Goal: Information Seeking & Learning: Learn about a topic

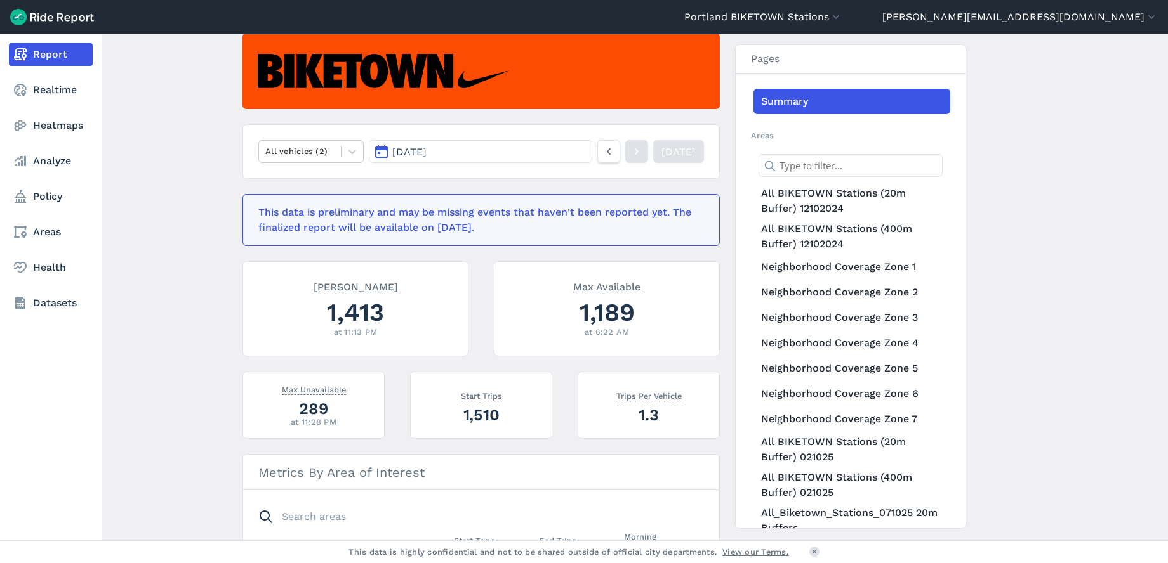
scroll to position [119, 0]
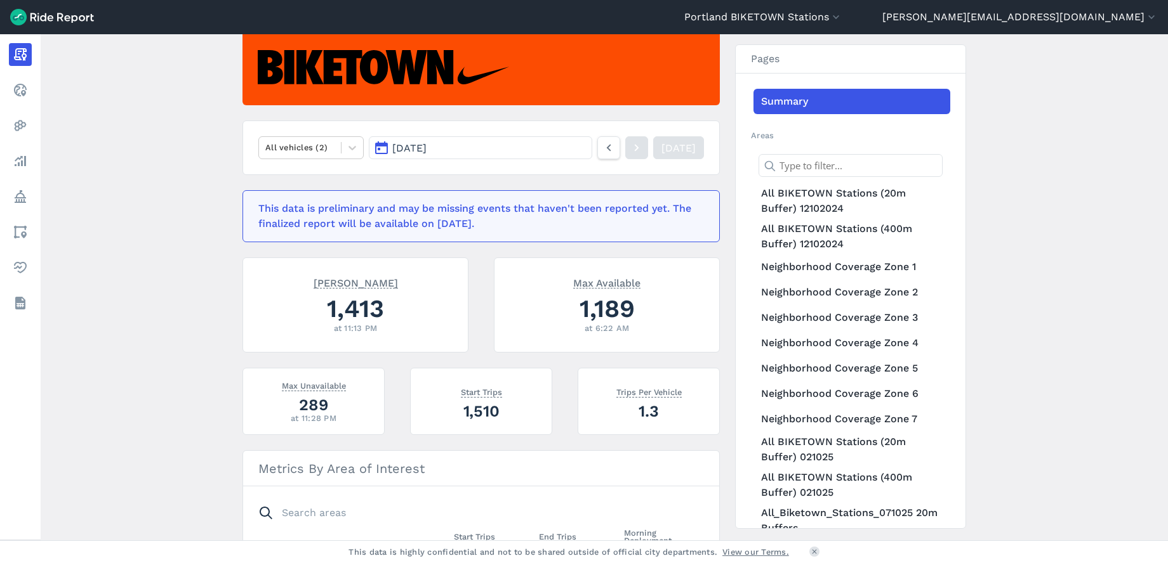
click at [426, 145] on span "[DATE]" at bounding box center [409, 148] width 34 height 12
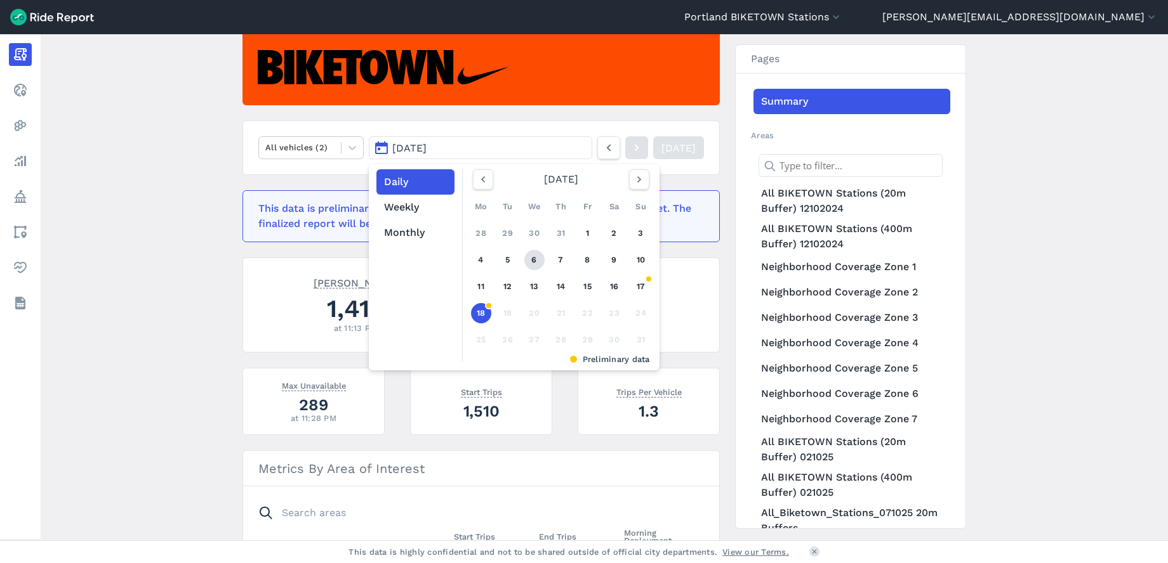
click at [531, 253] on link "6" at bounding box center [534, 260] width 20 height 20
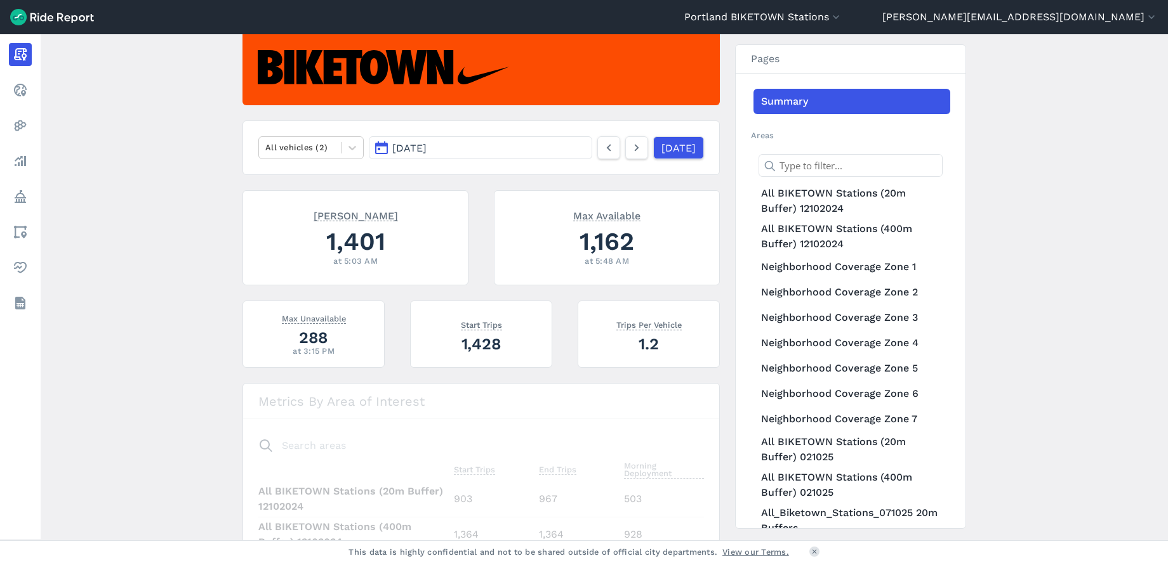
click at [426, 146] on span "[DATE]" at bounding box center [409, 148] width 34 height 12
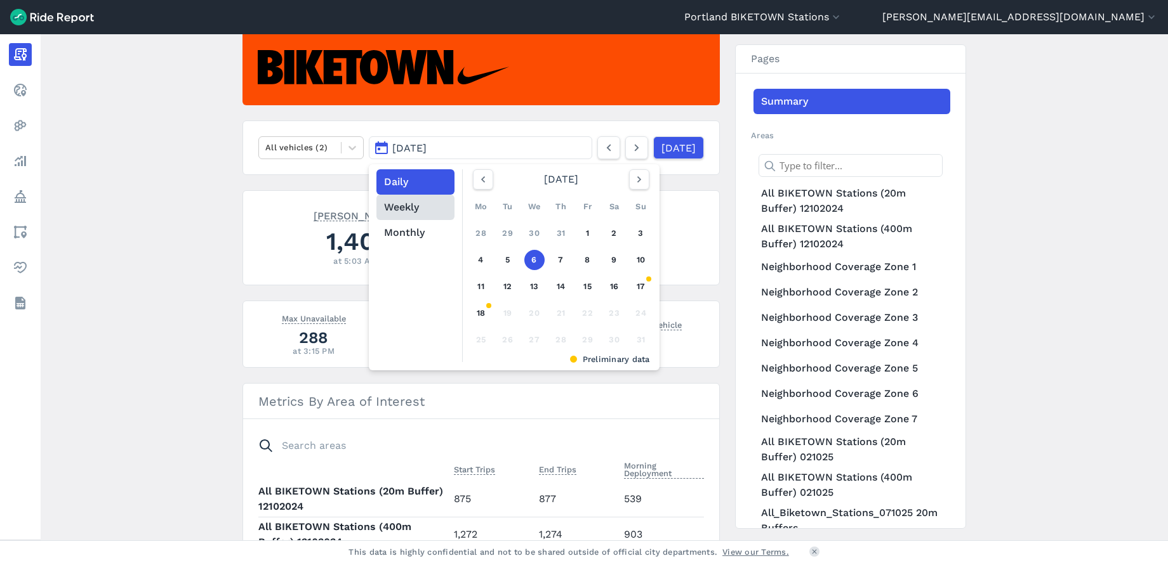
click at [405, 213] on button "Weekly" at bounding box center [415, 207] width 78 height 25
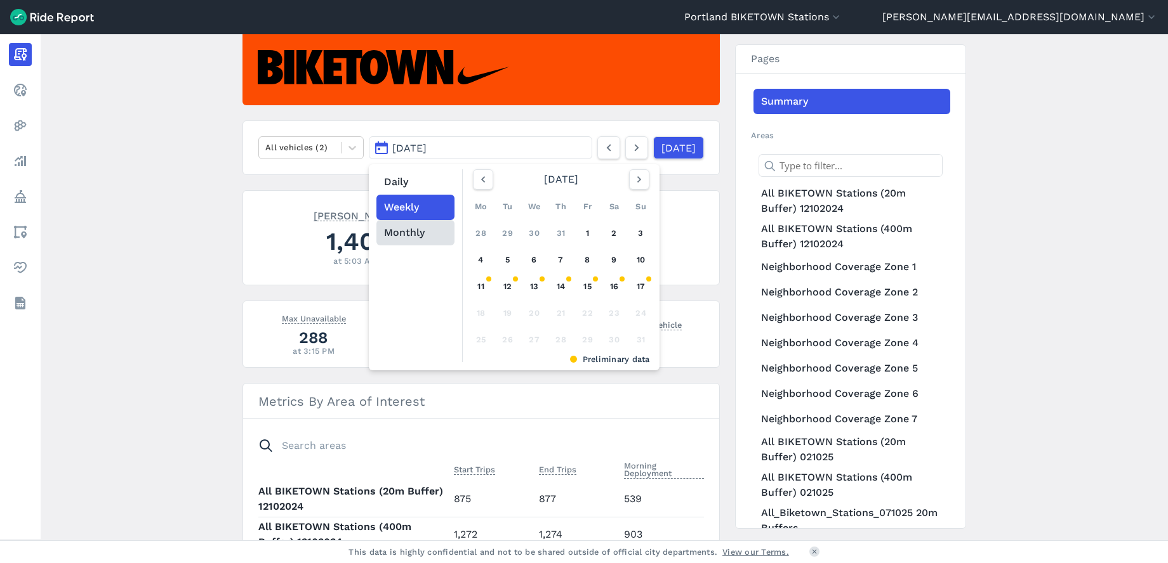
click at [421, 231] on button "Monthly" at bounding box center [415, 232] width 78 height 25
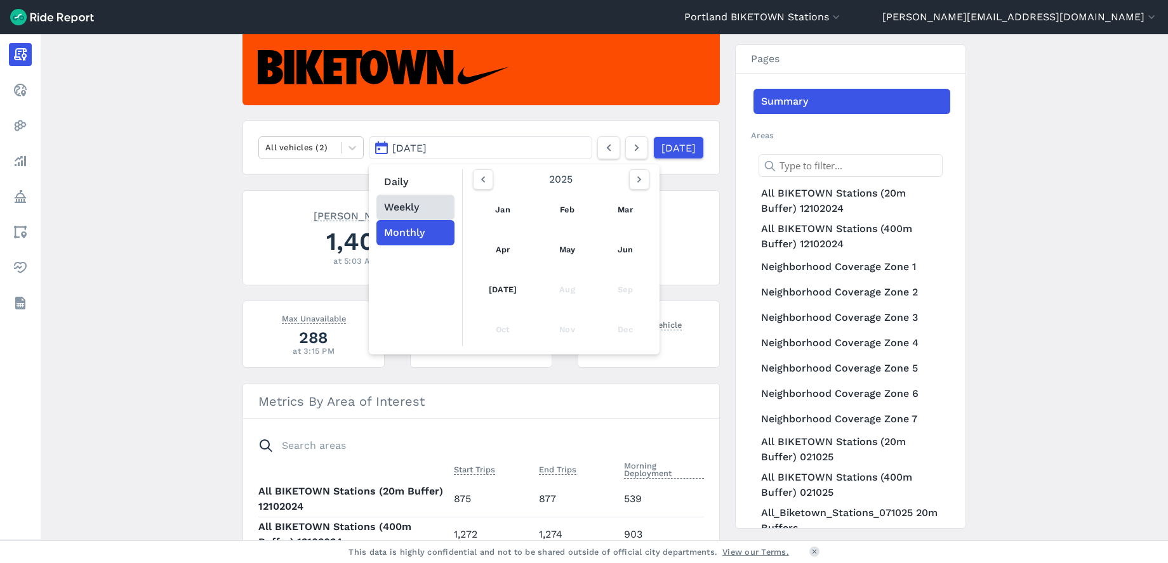
click at [410, 209] on button "Weekly" at bounding box center [415, 207] width 78 height 25
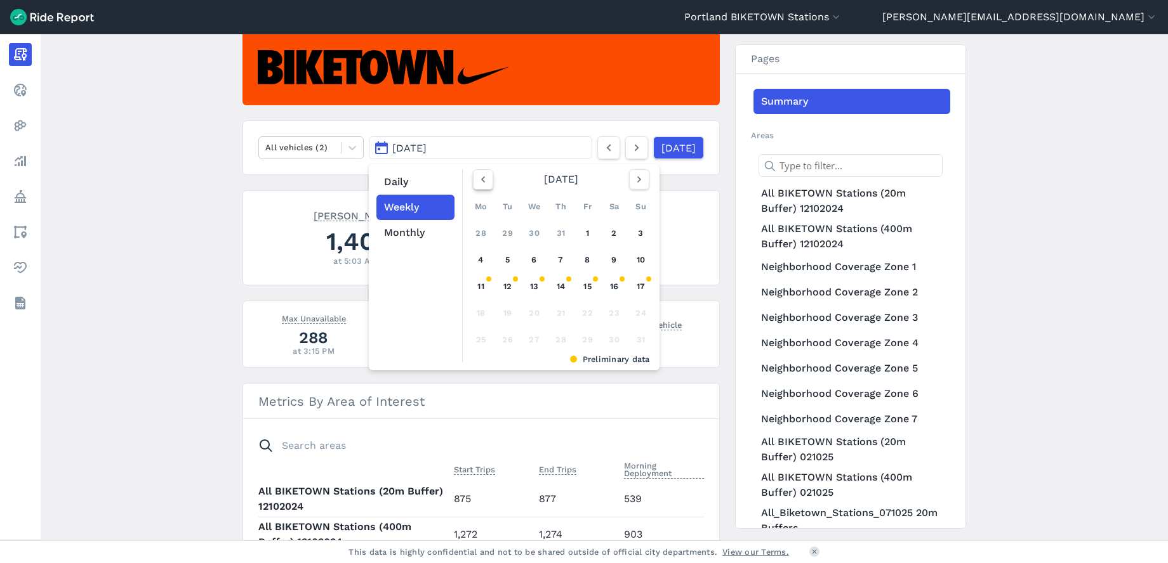
click at [482, 180] on icon "button" at bounding box center [483, 179] width 13 height 13
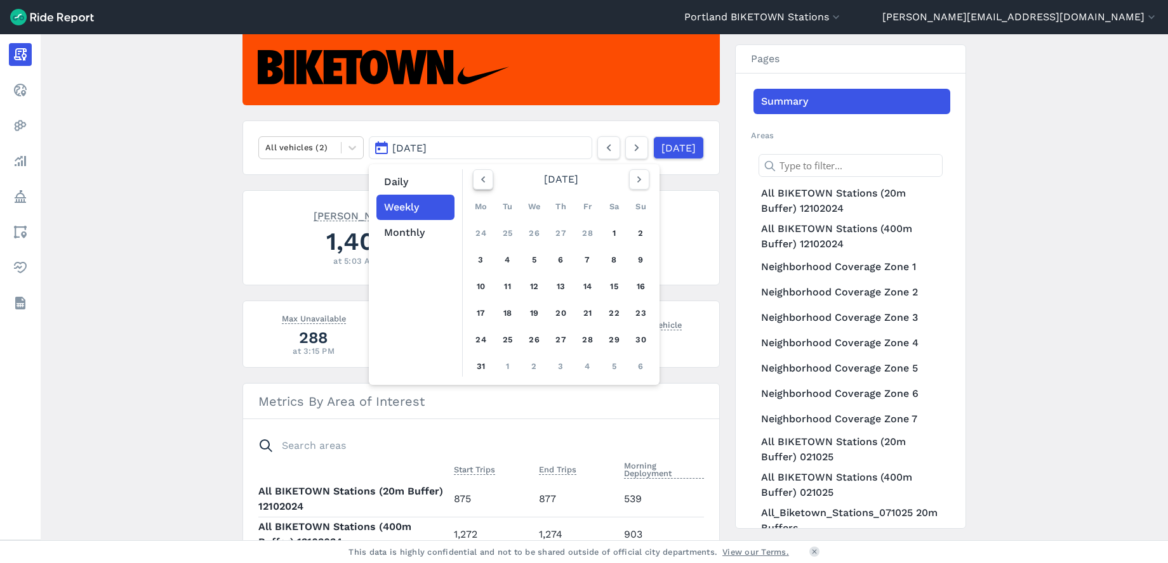
click at [482, 180] on icon "button" at bounding box center [483, 179] width 13 height 13
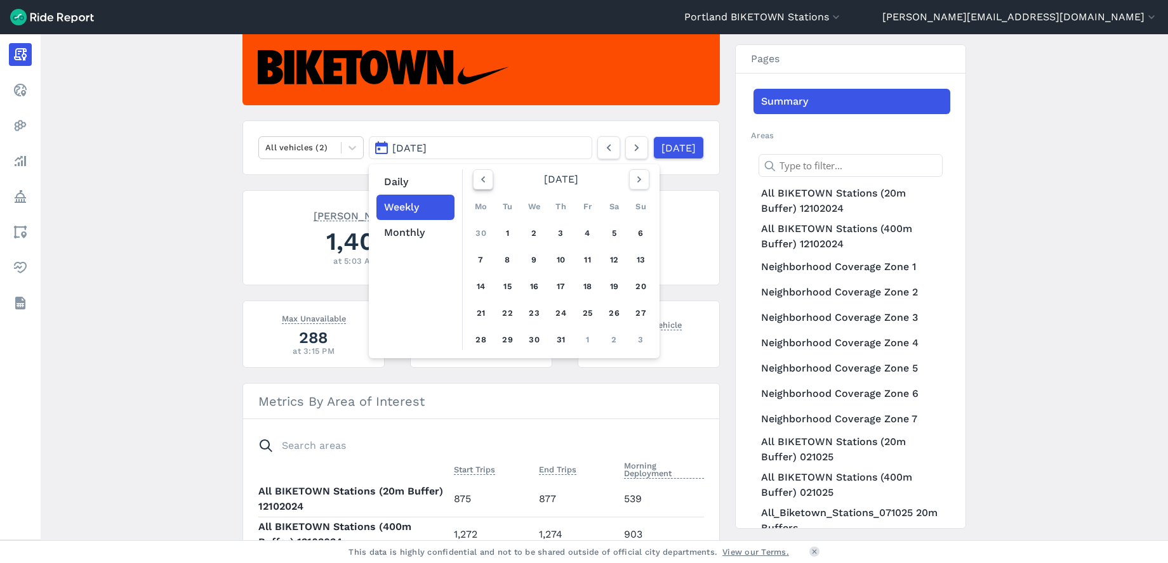
click at [482, 180] on icon "button" at bounding box center [483, 179] width 13 height 13
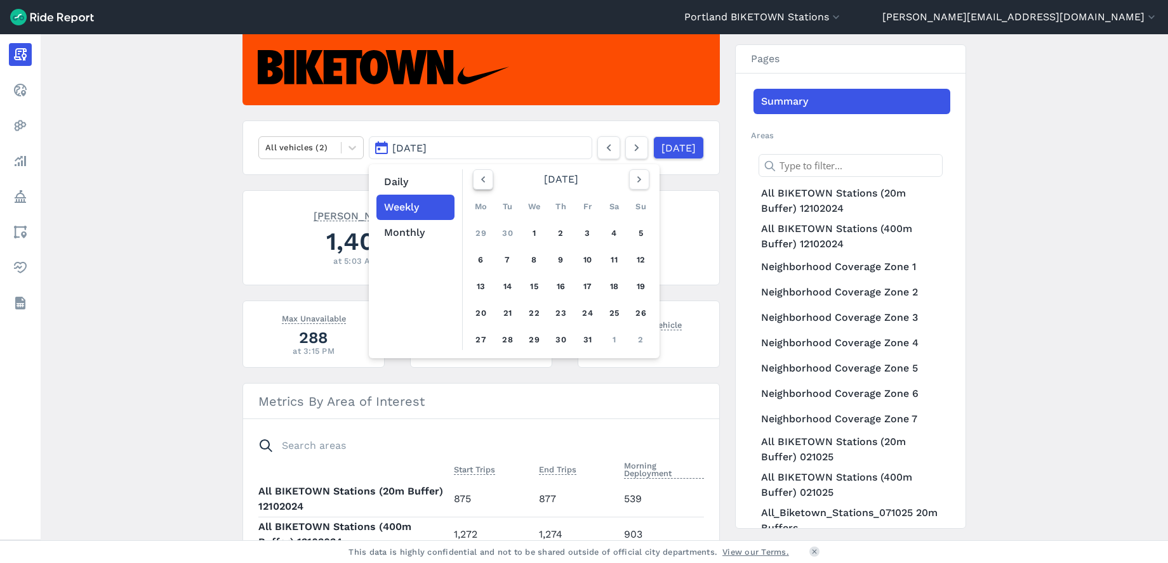
click at [482, 180] on icon "button" at bounding box center [483, 179] width 13 height 13
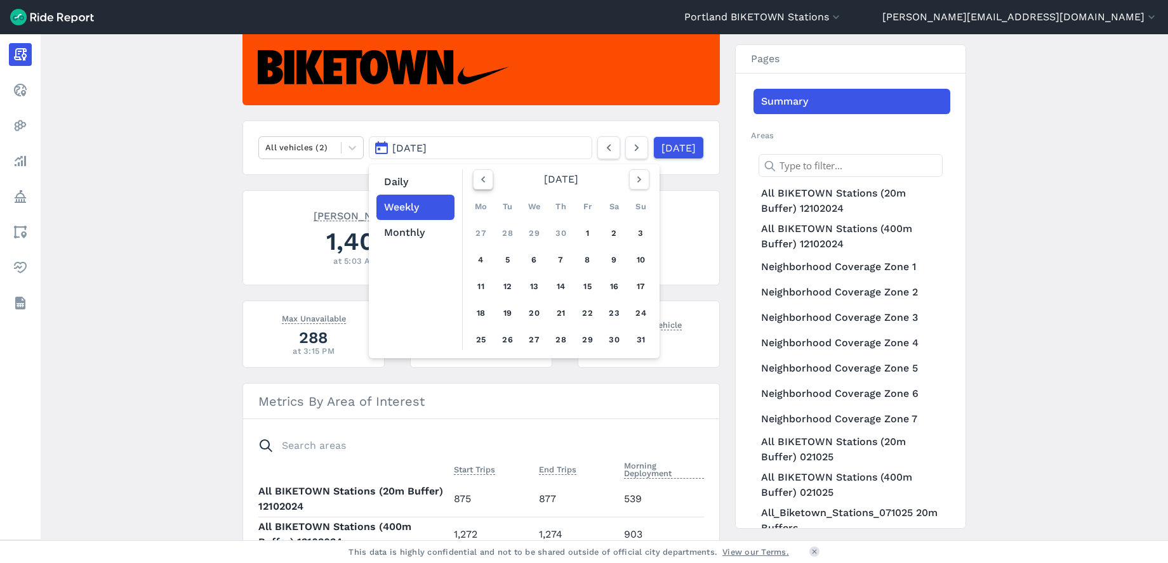
click at [482, 180] on icon "button" at bounding box center [483, 179] width 13 height 13
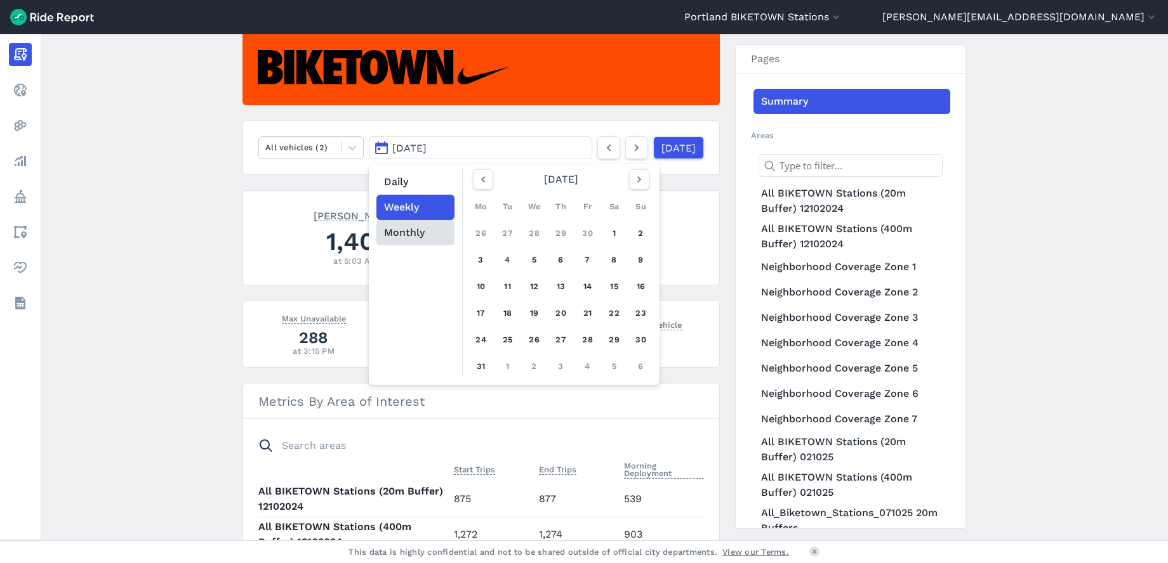
drag, startPoint x: 407, startPoint y: 229, endPoint x: 454, endPoint y: 227, distance: 47.0
click at [409, 229] on button "Monthly" at bounding box center [415, 232] width 78 height 25
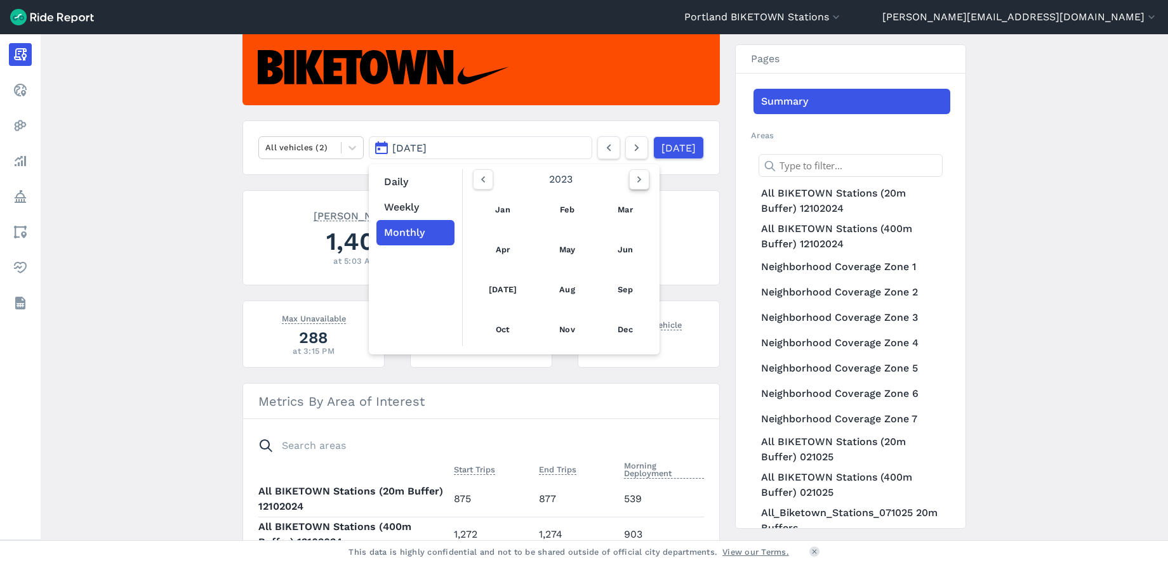
click at [633, 179] on icon "button" at bounding box center [639, 179] width 13 height 13
click at [561, 248] on link "May" at bounding box center [567, 250] width 44 height 30
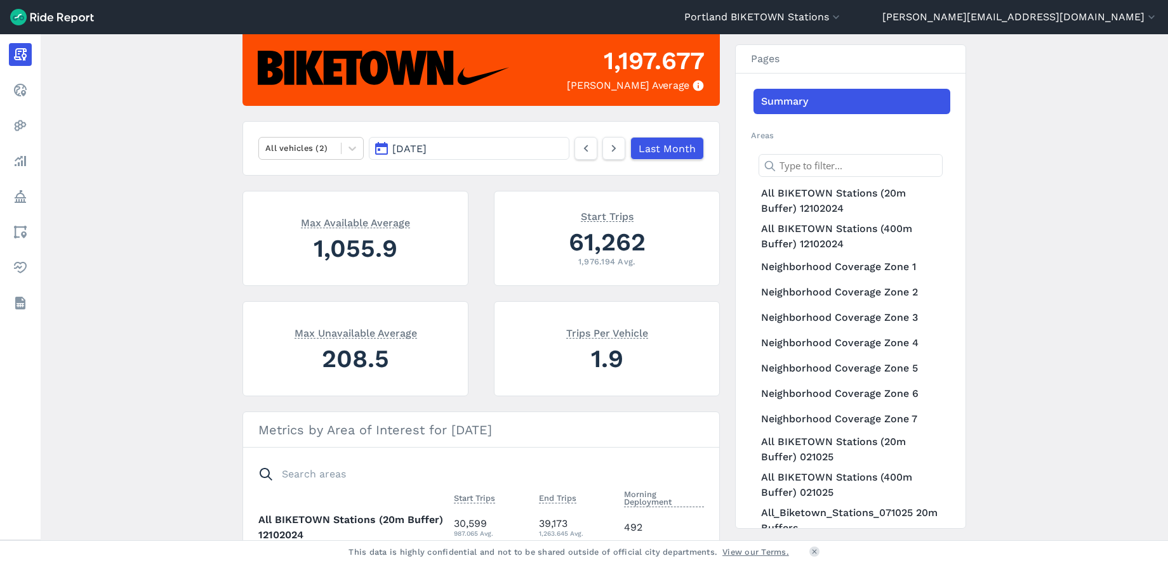
click at [475, 149] on button "[DATE]" at bounding box center [469, 148] width 201 height 23
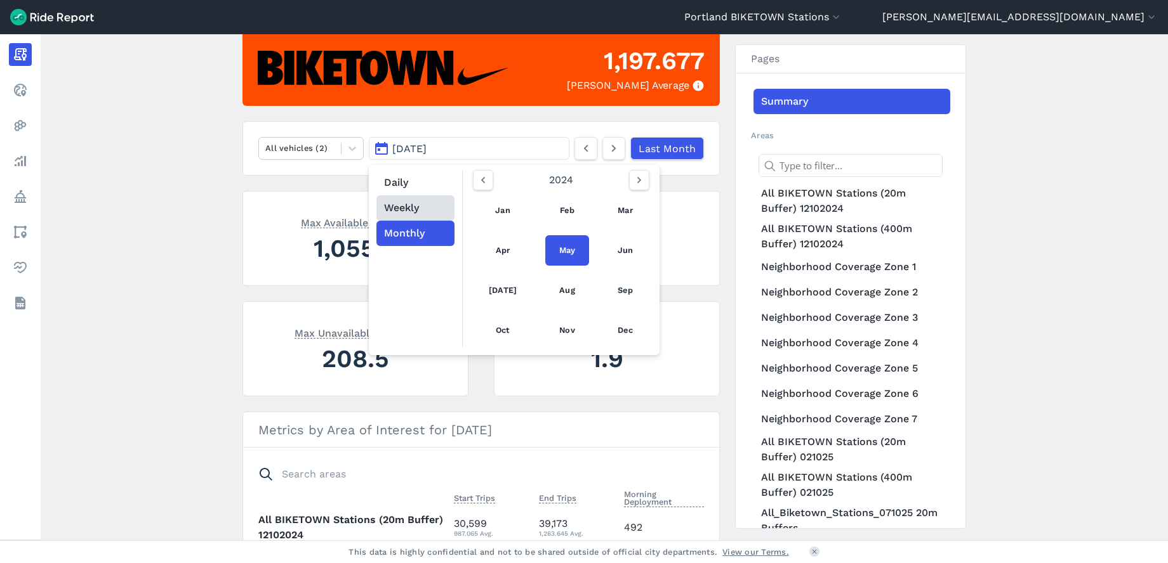
click at [414, 209] on button "Weekly" at bounding box center [415, 207] width 78 height 25
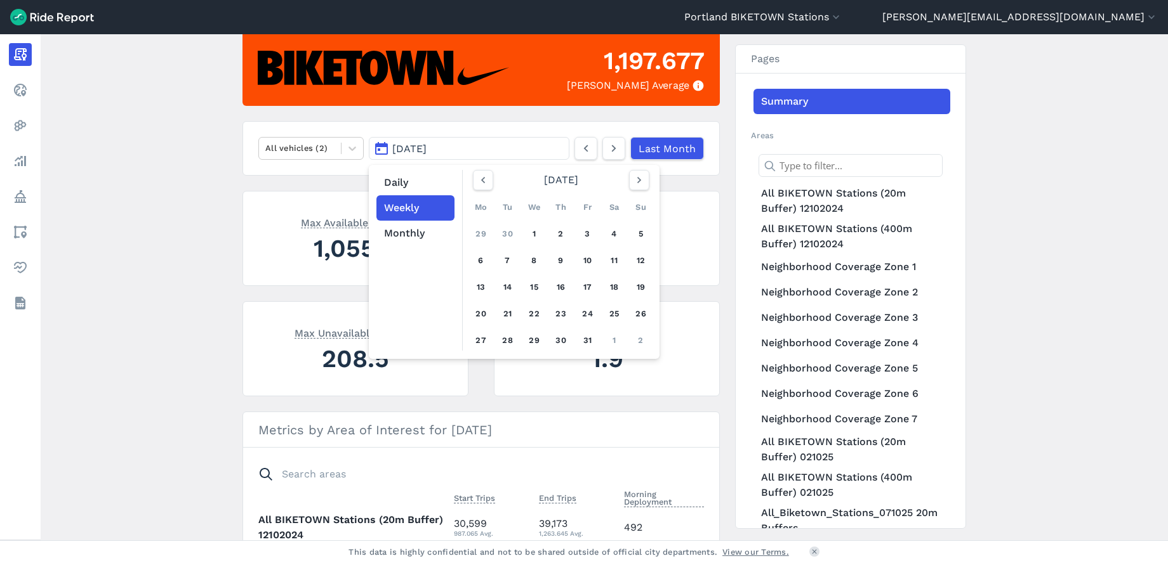
scroll to position [122, 0]
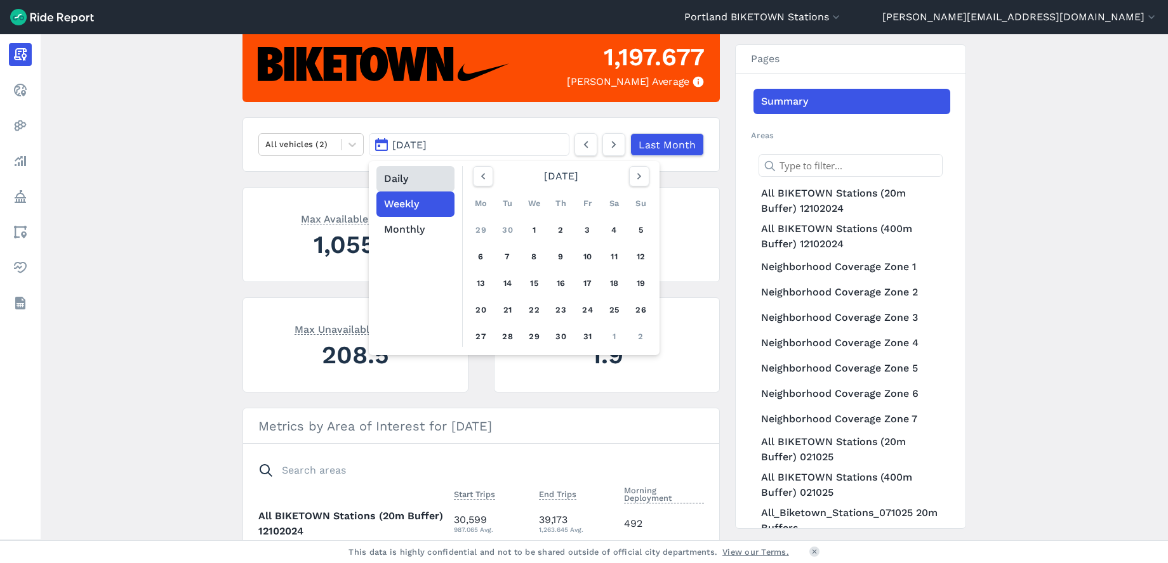
click at [393, 178] on button "Daily" at bounding box center [415, 178] width 78 height 25
click at [168, 171] on main "[DATE] Monthly Report Print Export CSV 1,197.677 Max Parked Average All vehicle…" at bounding box center [604, 287] width 1127 height 506
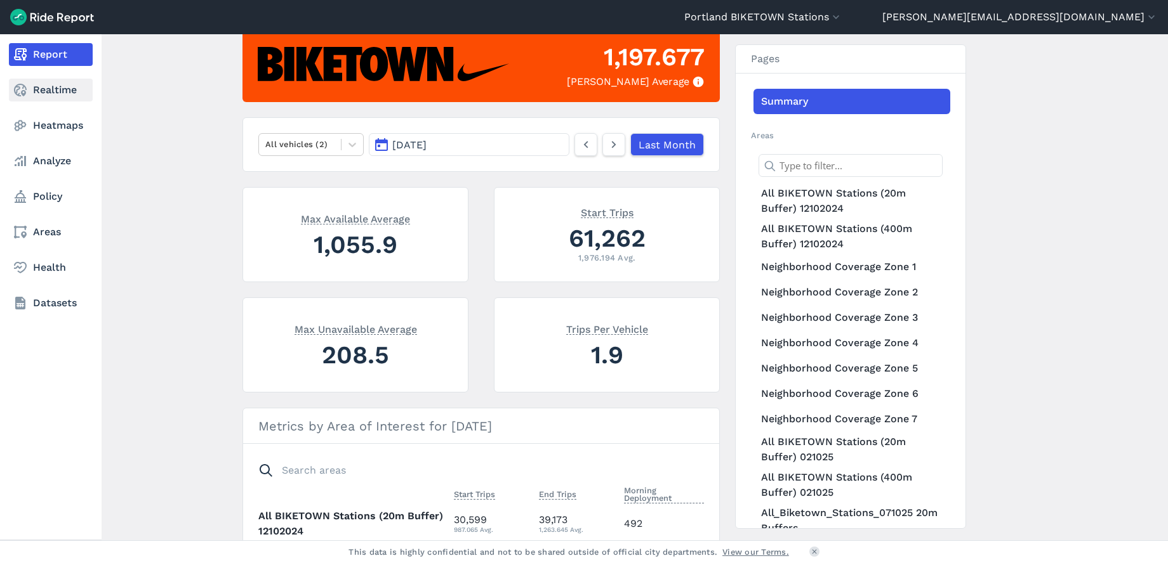
click at [61, 93] on link "Realtime" at bounding box center [51, 90] width 84 height 23
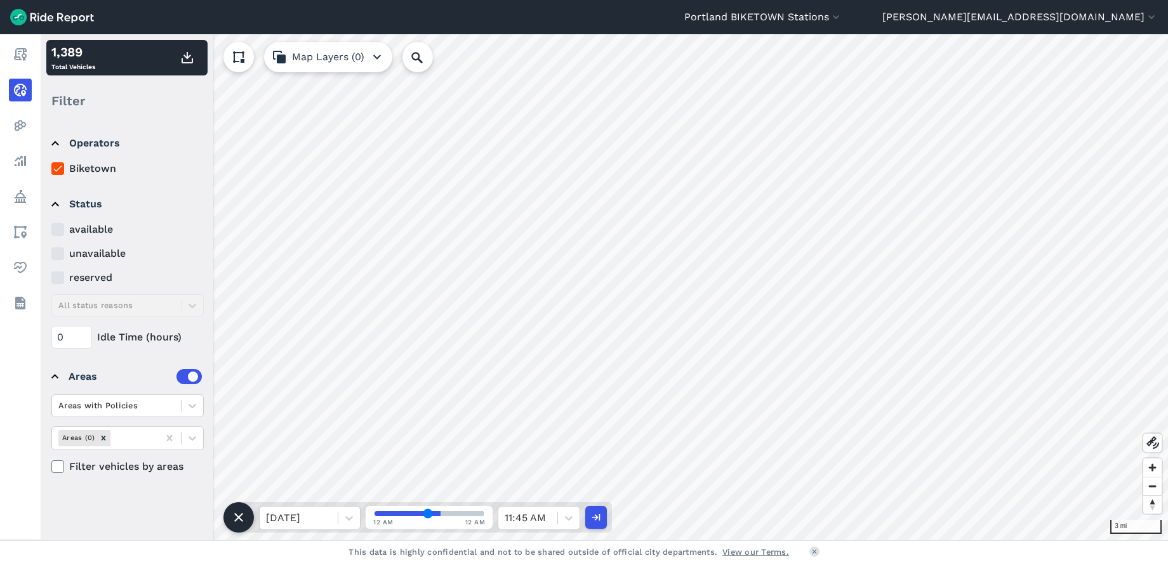
drag, startPoint x: 438, startPoint y: 513, endPoint x: 427, endPoint y: 517, distance: 12.0
click at [427, 517] on input "range" at bounding box center [428, 513] width 109 height 5
click at [568, 518] on icon at bounding box center [568, 518] width 13 height 13
click at [536, 440] on div "1:15 PM" at bounding box center [538, 435] width 82 height 25
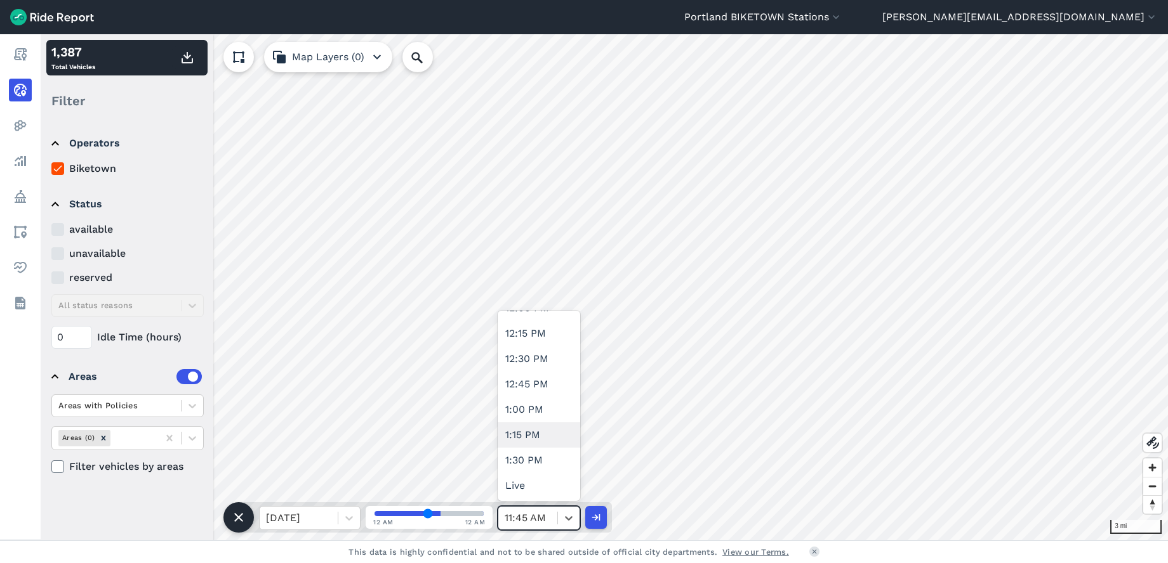
type input "53"
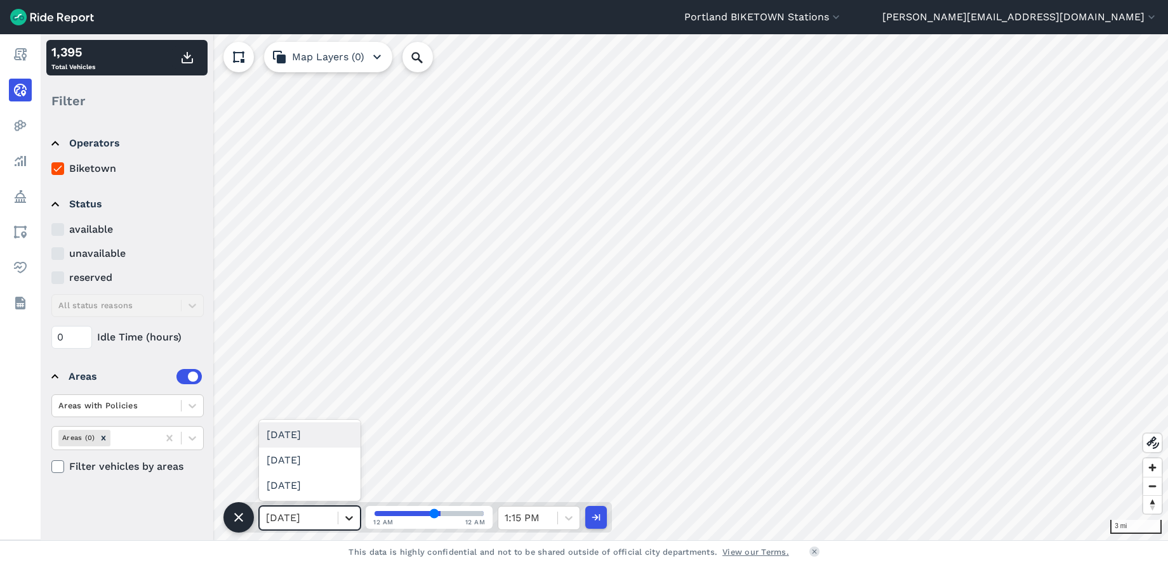
click at [350, 516] on icon at bounding box center [349, 518] width 13 height 13
click at [322, 468] on div "[DATE]" at bounding box center [310, 460] width 102 height 25
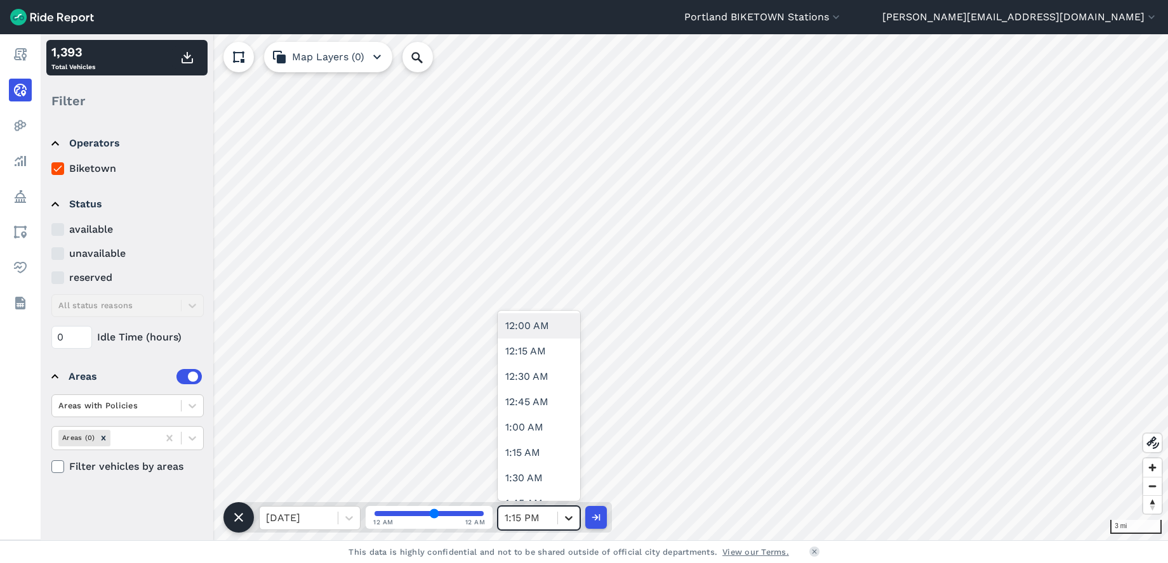
click at [567, 520] on icon at bounding box center [568, 518] width 13 height 13
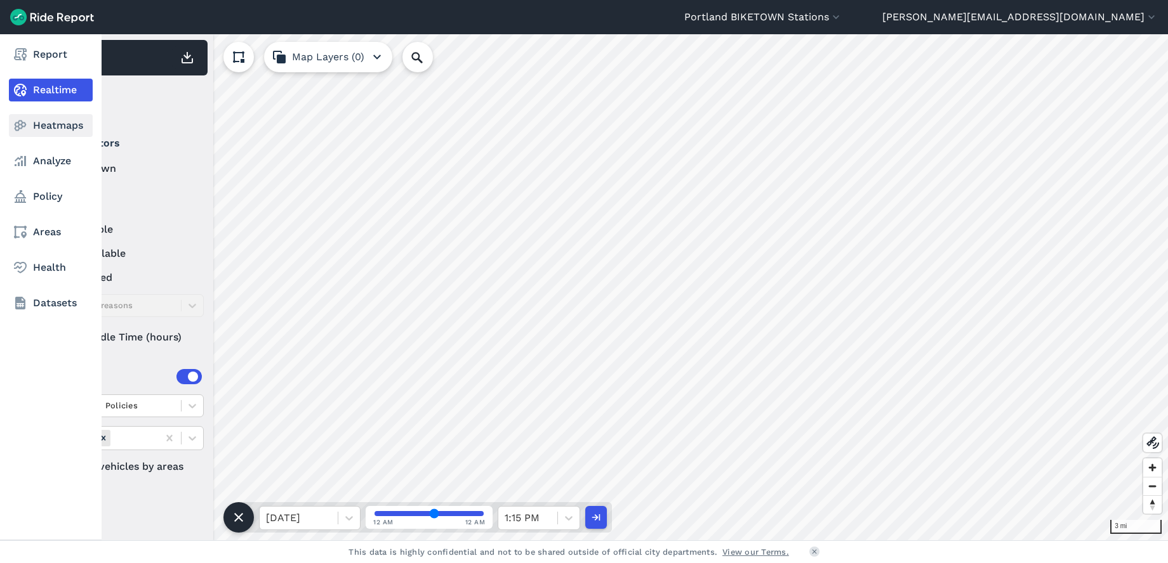
click at [56, 128] on link "Heatmaps" at bounding box center [51, 125] width 84 height 23
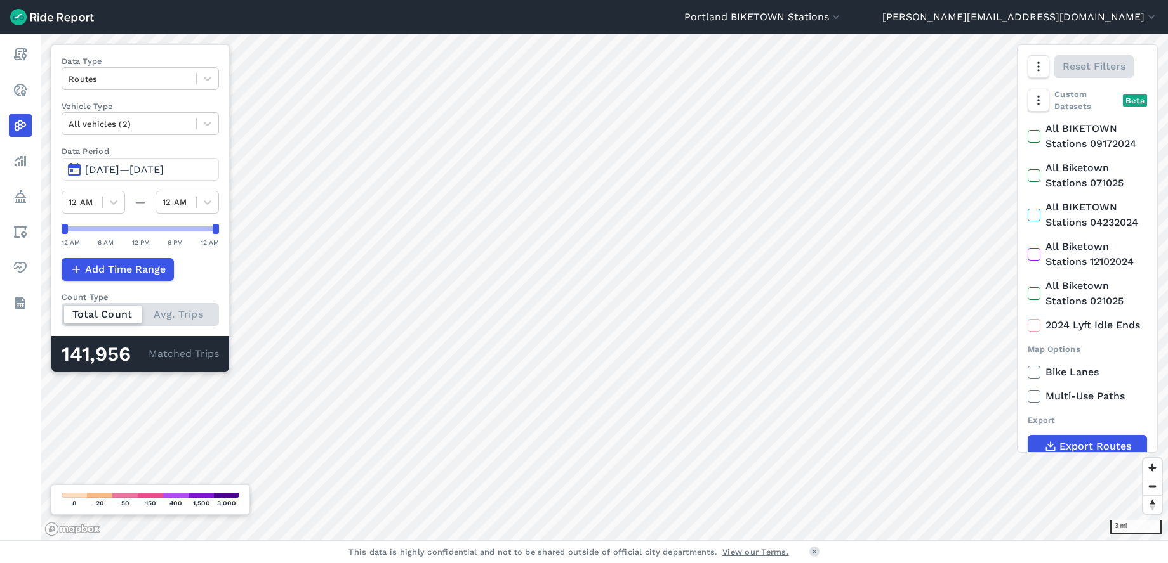
click at [155, 175] on span "[DATE]—[DATE]" at bounding box center [124, 170] width 79 height 12
click at [155, 169] on span "[DATE]—[DATE]" at bounding box center [124, 170] width 79 height 12
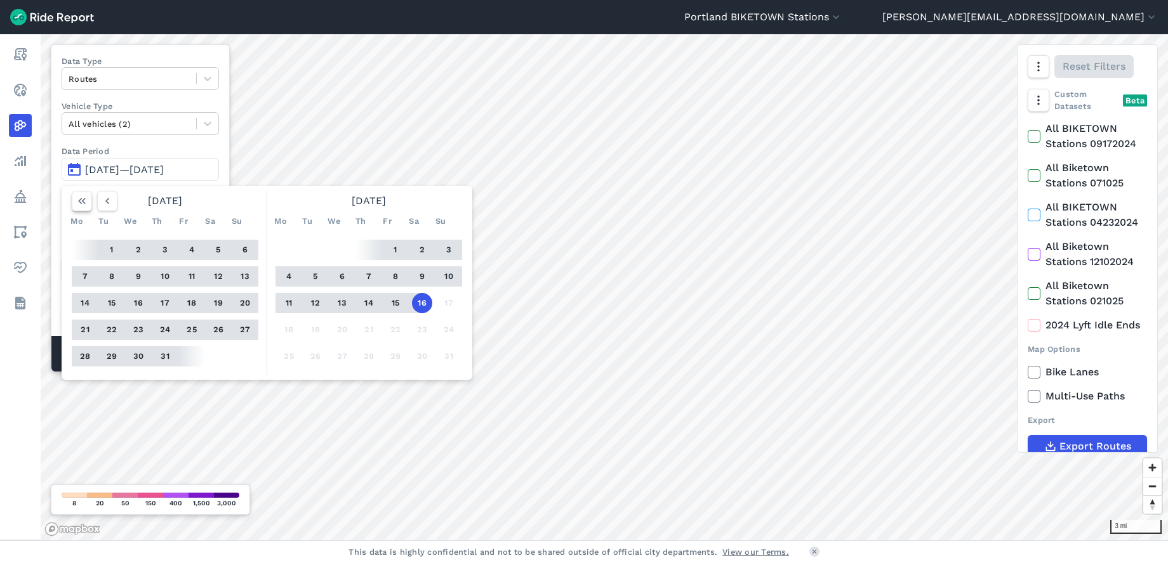
click at [82, 202] on icon "button" at bounding box center [82, 201] width 13 height 13
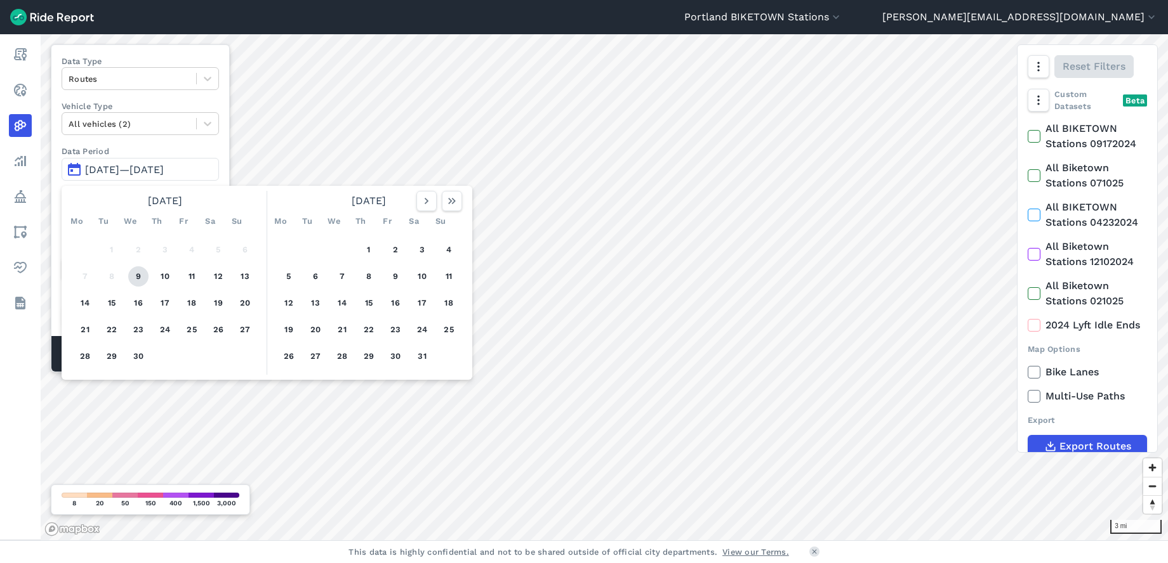
click at [133, 275] on button "9" at bounding box center [138, 277] width 20 height 20
click at [454, 201] on use "button" at bounding box center [452, 201] width 8 height 6
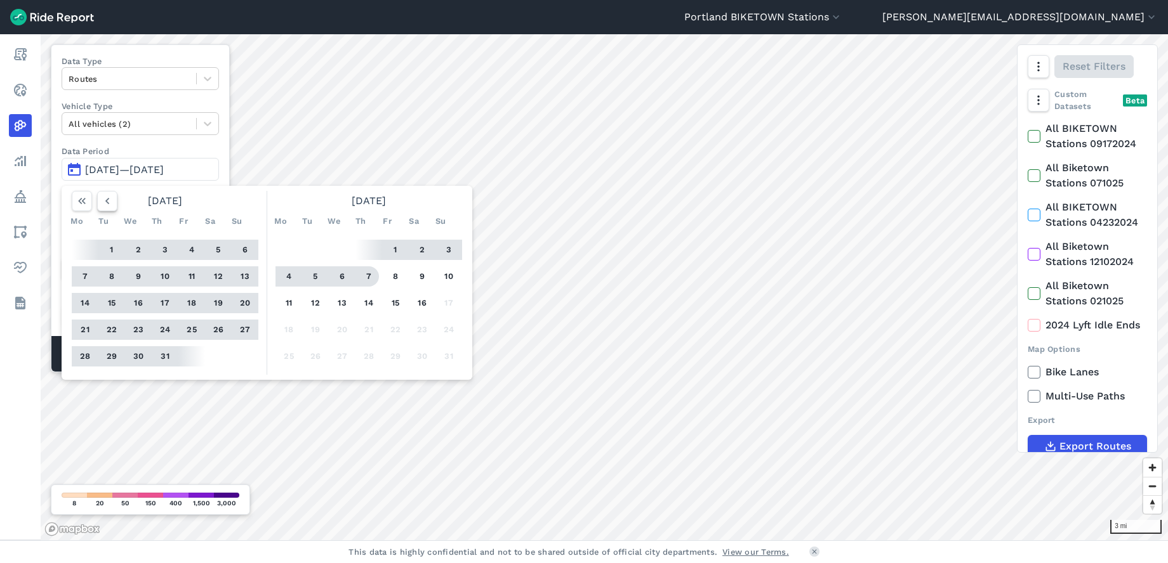
click at [107, 199] on icon "button" at bounding box center [107, 201] width 13 height 13
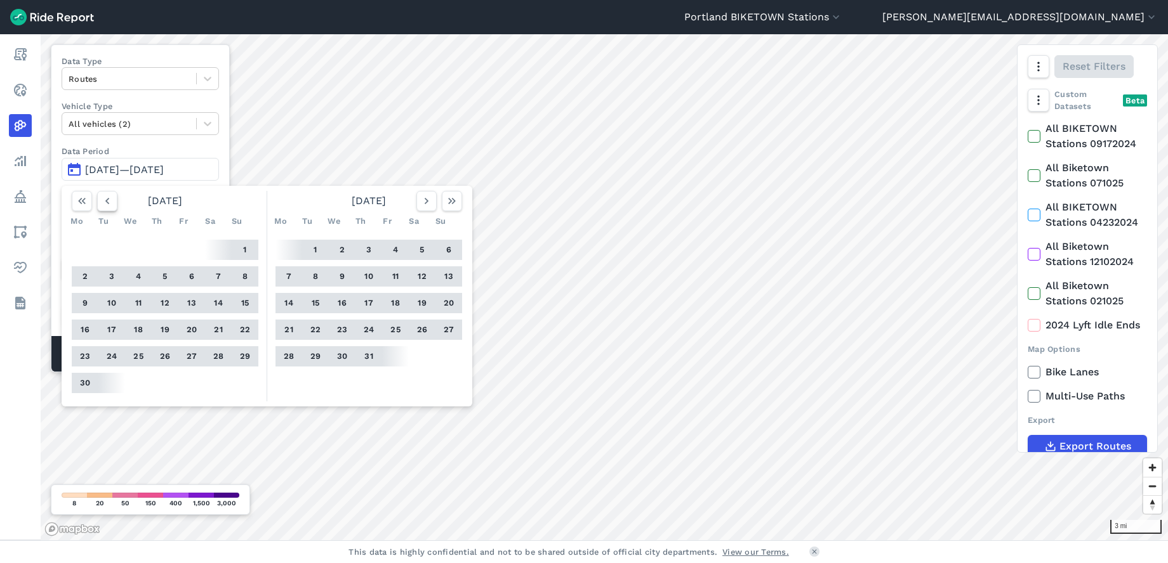
click at [107, 199] on icon "button" at bounding box center [107, 201] width 13 height 13
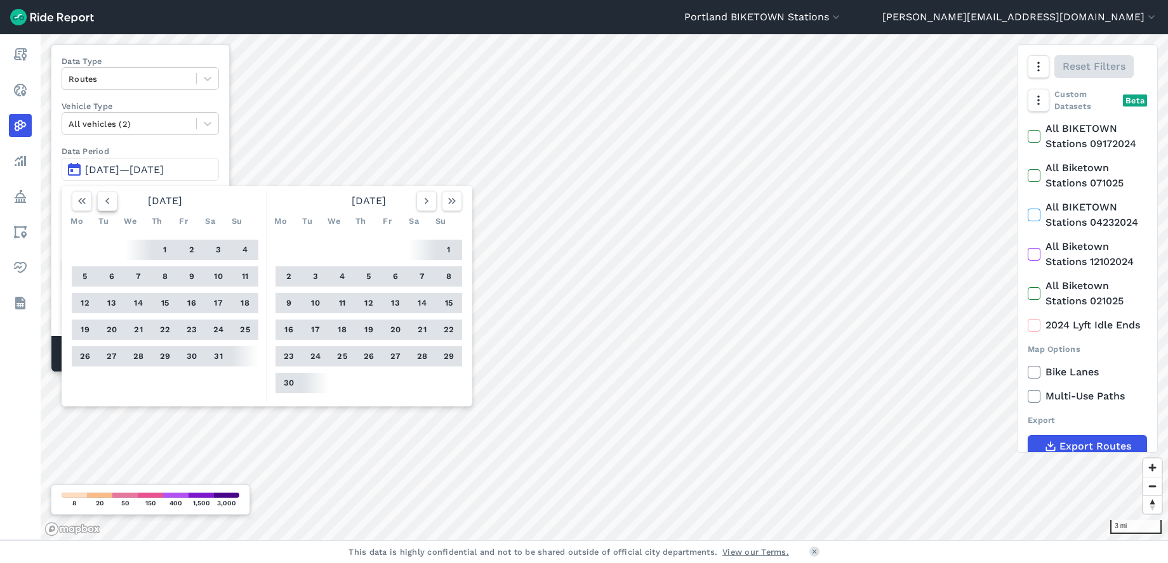
click at [107, 199] on icon "button" at bounding box center [107, 201] width 13 height 13
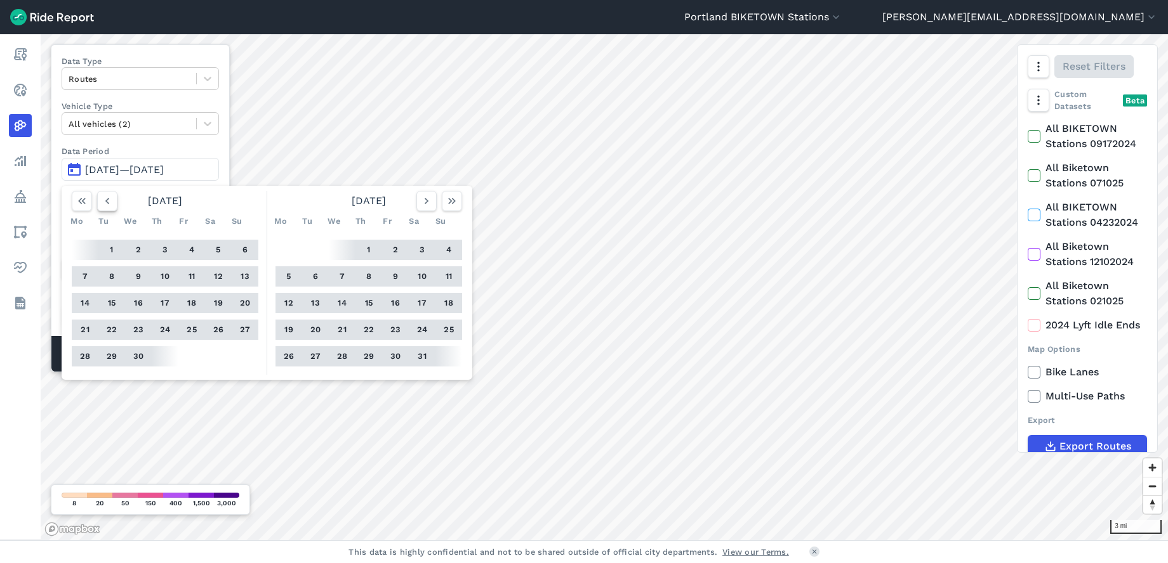
click at [107, 199] on icon "button" at bounding box center [107, 201] width 13 height 13
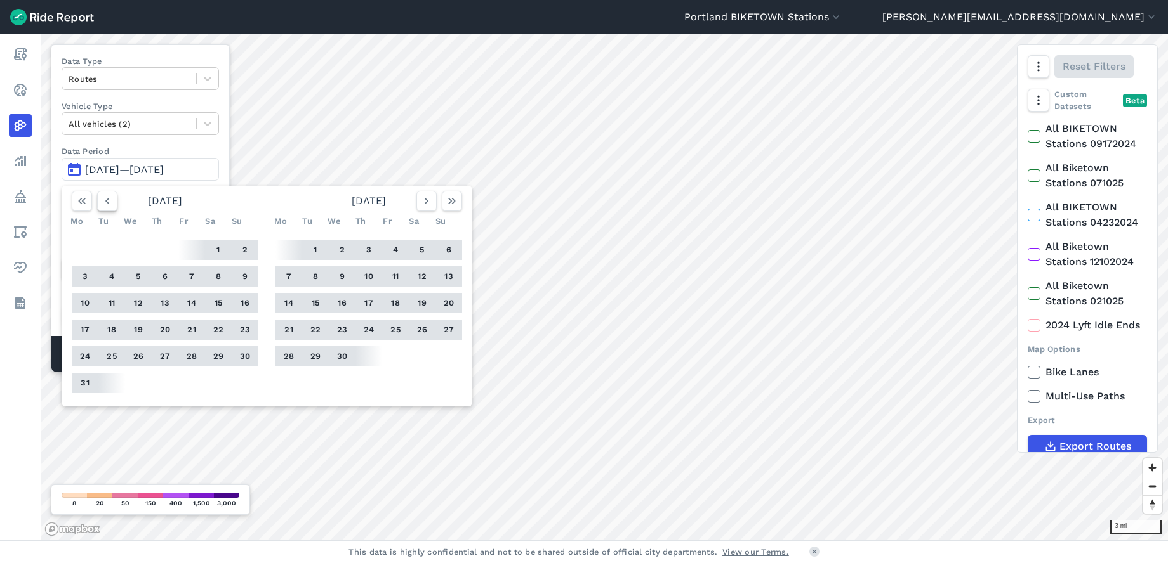
click at [107, 199] on icon "button" at bounding box center [107, 201] width 13 height 13
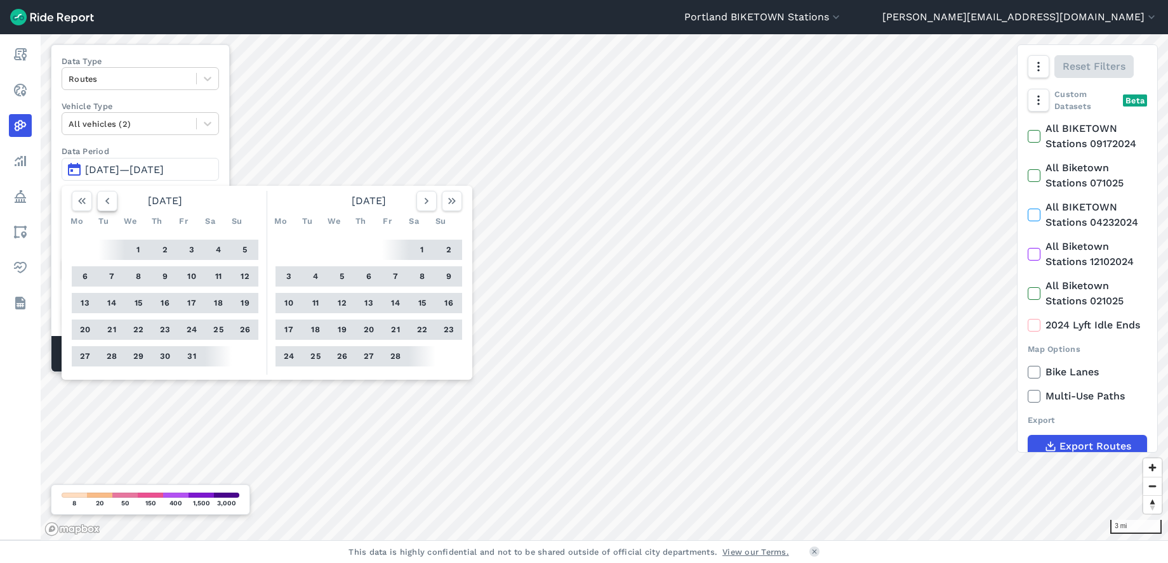
click at [107, 199] on icon "button" at bounding box center [107, 201] width 13 height 13
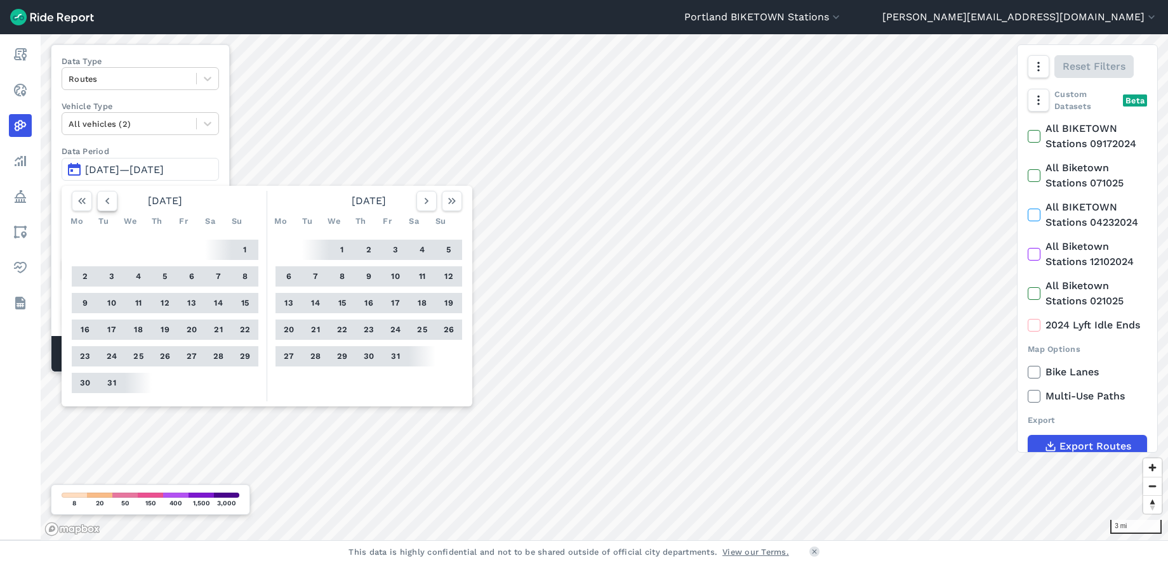
click at [107, 199] on icon "button" at bounding box center [107, 201] width 13 height 13
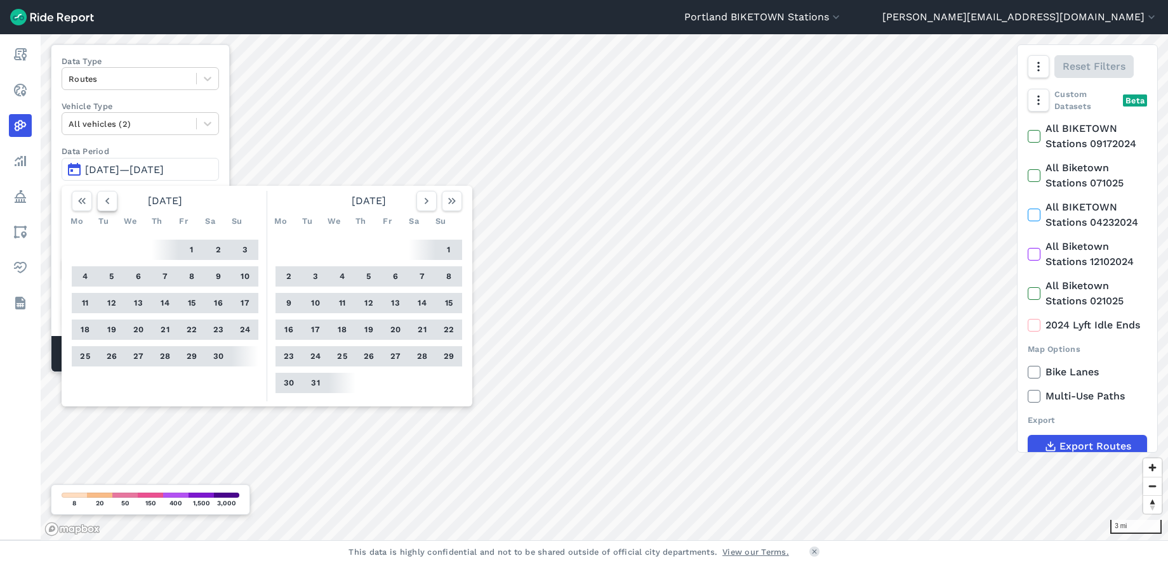
click at [107, 199] on icon "button" at bounding box center [107, 201] width 13 height 13
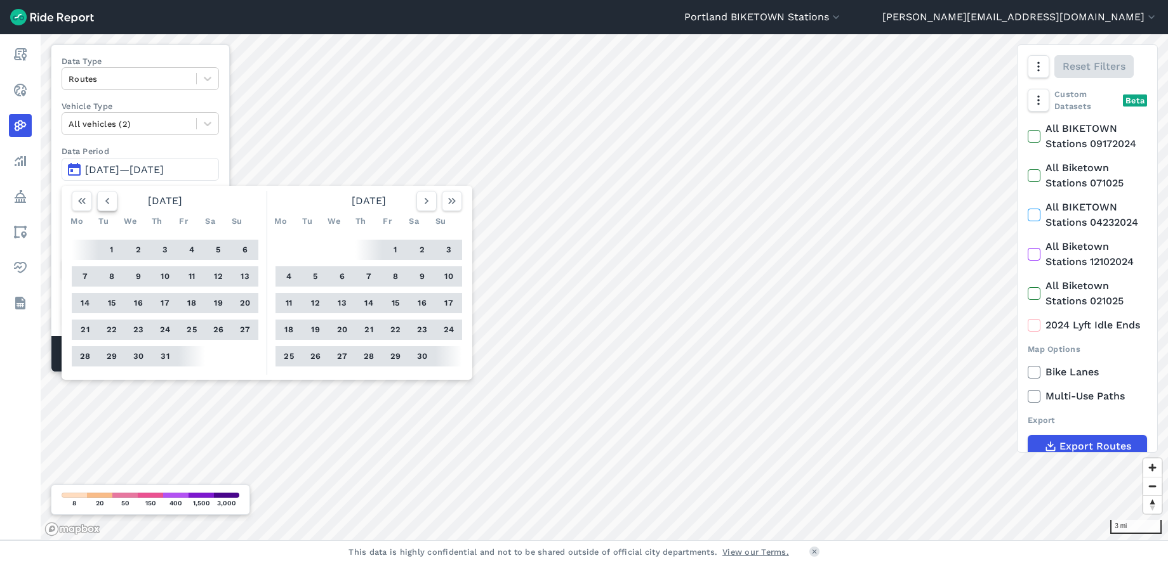
click at [107, 199] on icon "button" at bounding box center [107, 201] width 13 height 13
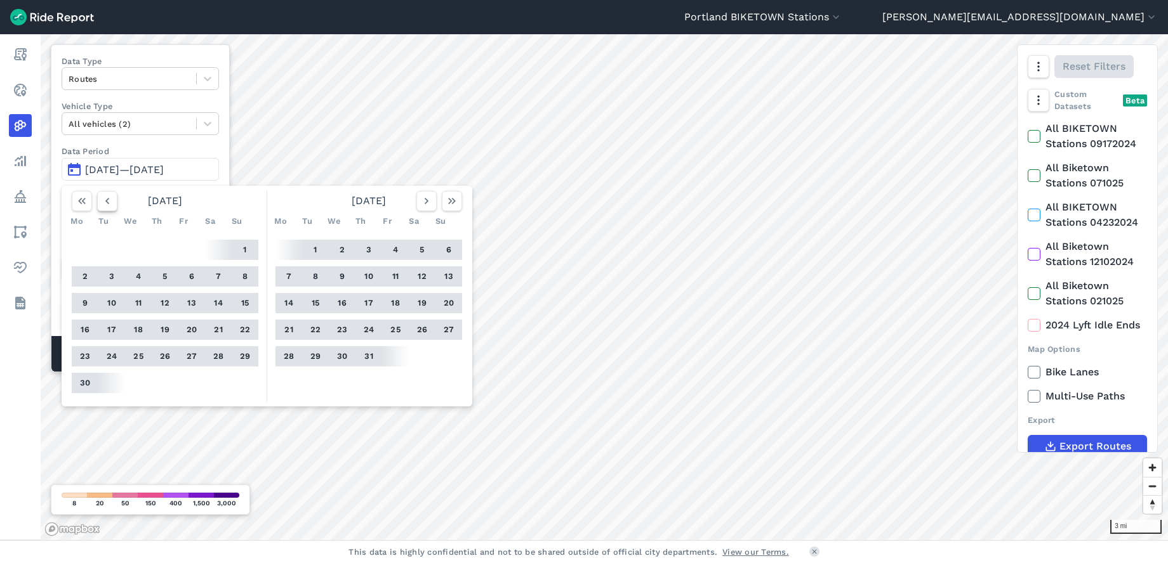
click at [107, 199] on icon "button" at bounding box center [107, 201] width 13 height 13
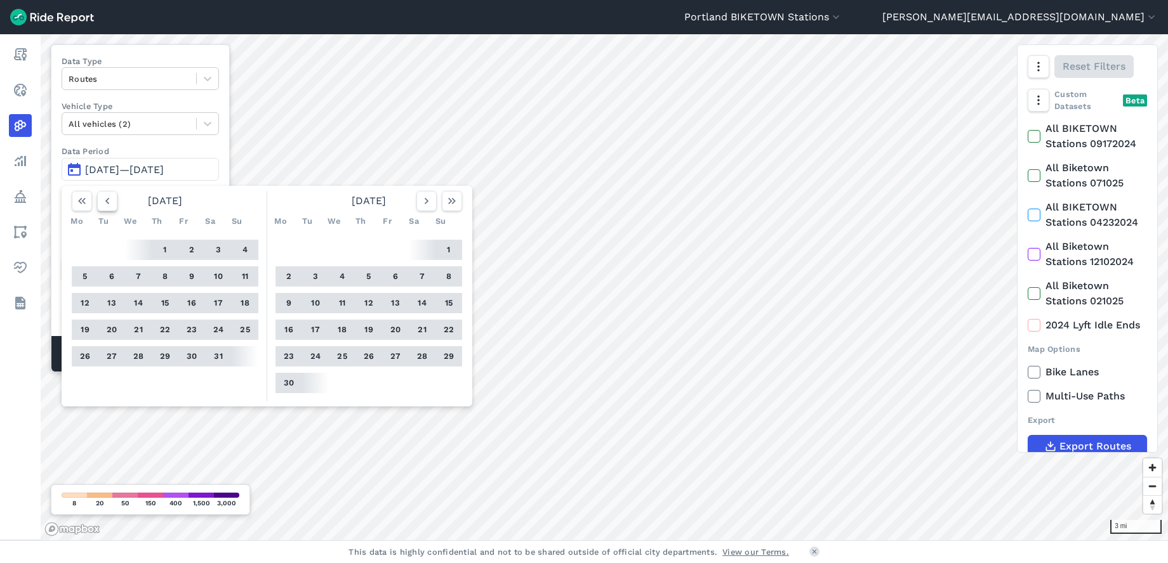
click at [107, 199] on icon "button" at bounding box center [107, 201] width 13 height 13
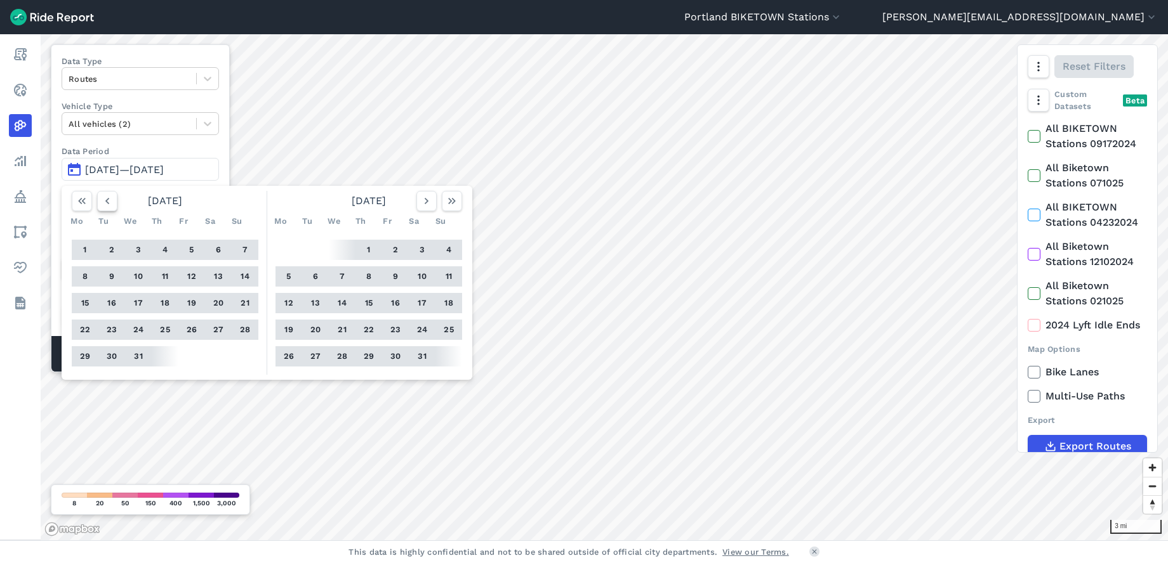
click at [107, 199] on icon "button" at bounding box center [107, 201] width 13 height 13
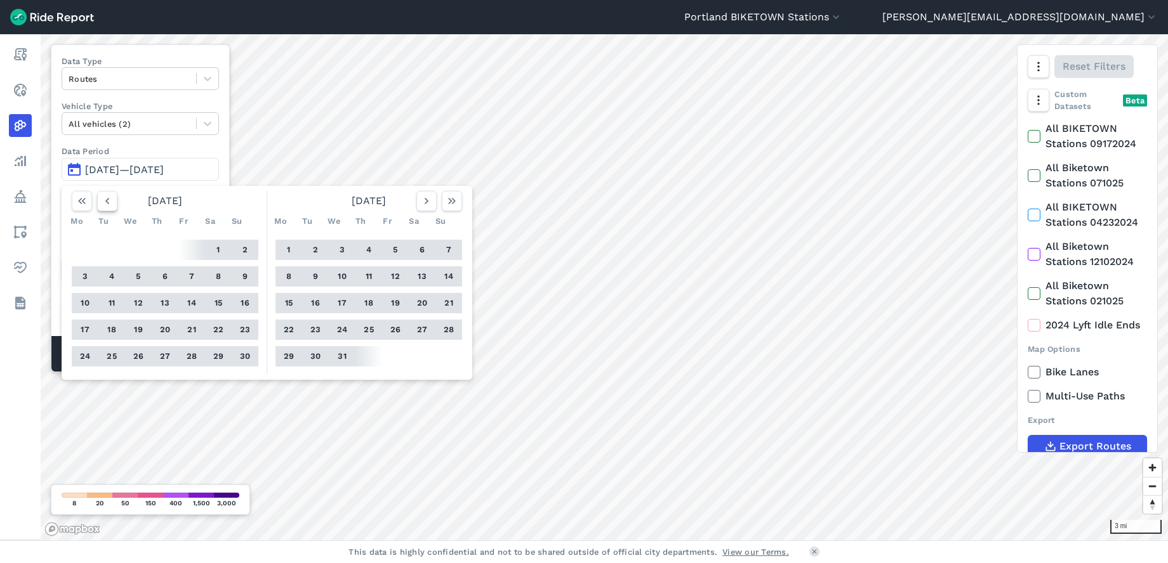
click at [107, 199] on icon "button" at bounding box center [107, 201] width 13 height 13
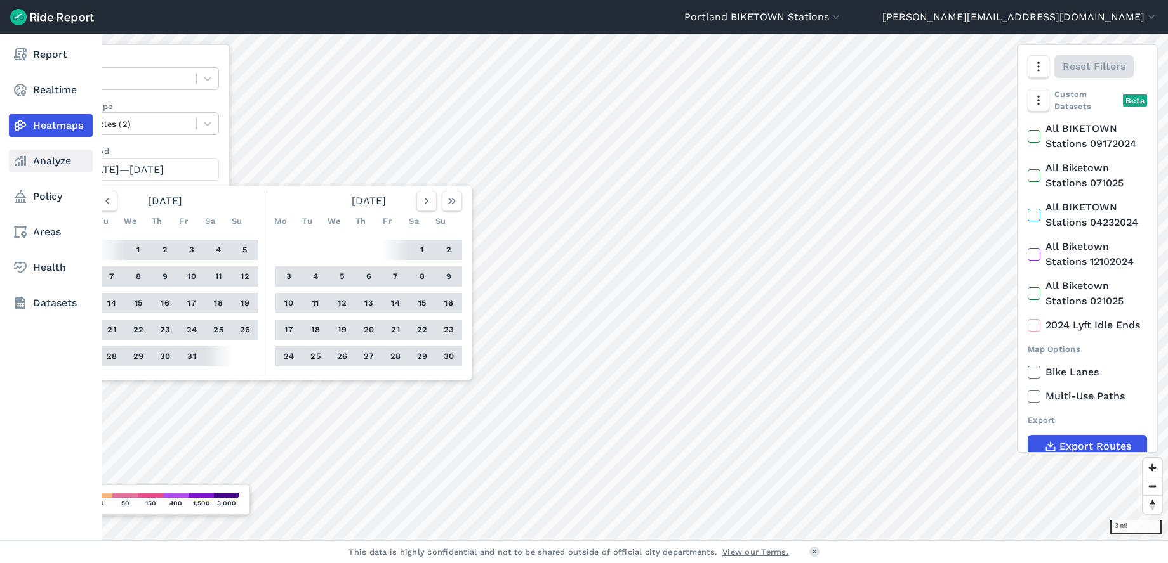
click at [47, 161] on link "Analyze" at bounding box center [51, 161] width 84 height 23
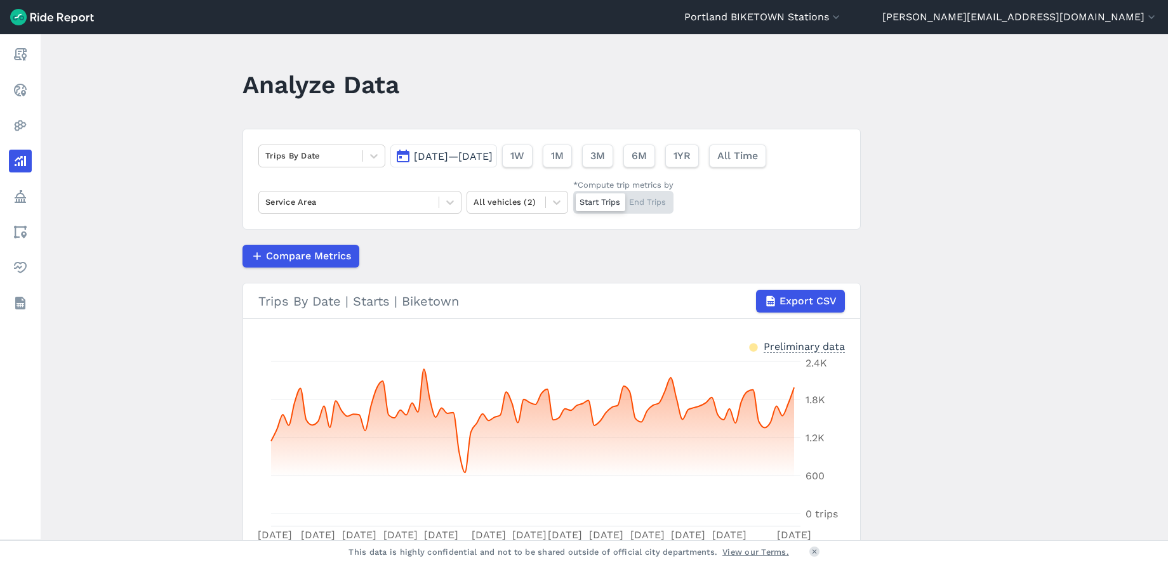
click at [473, 153] on span "[DATE]—[DATE]" at bounding box center [453, 156] width 79 height 12
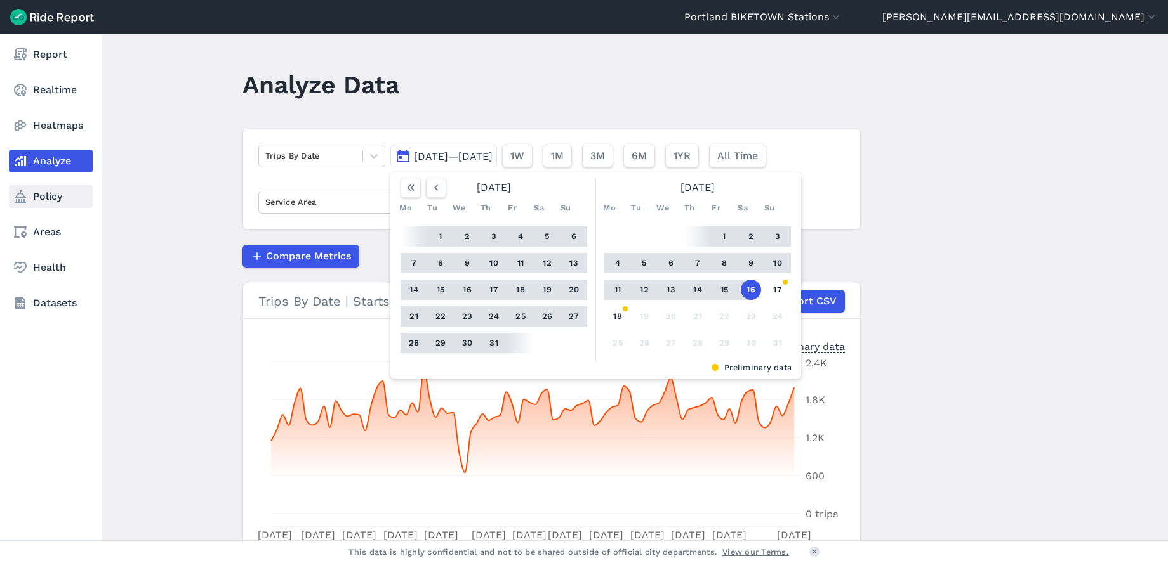
click at [39, 197] on link "Policy" at bounding box center [51, 196] width 84 height 23
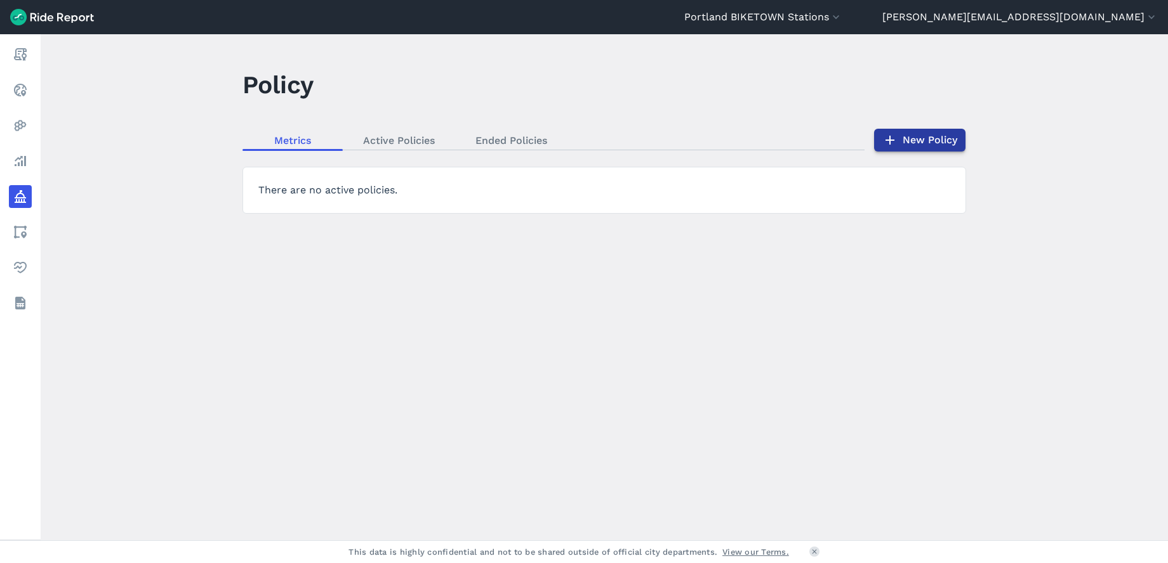
click at [903, 134] on link "New Policy" at bounding box center [919, 140] width 91 height 23
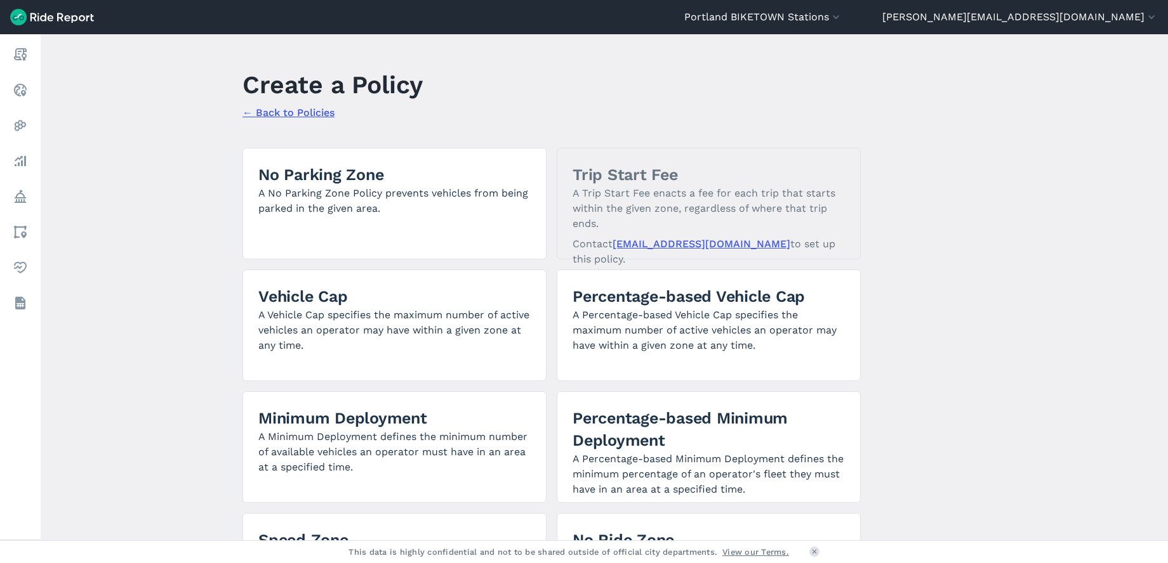
click at [268, 112] on link "← Back to Policies" at bounding box center [288, 113] width 92 height 12
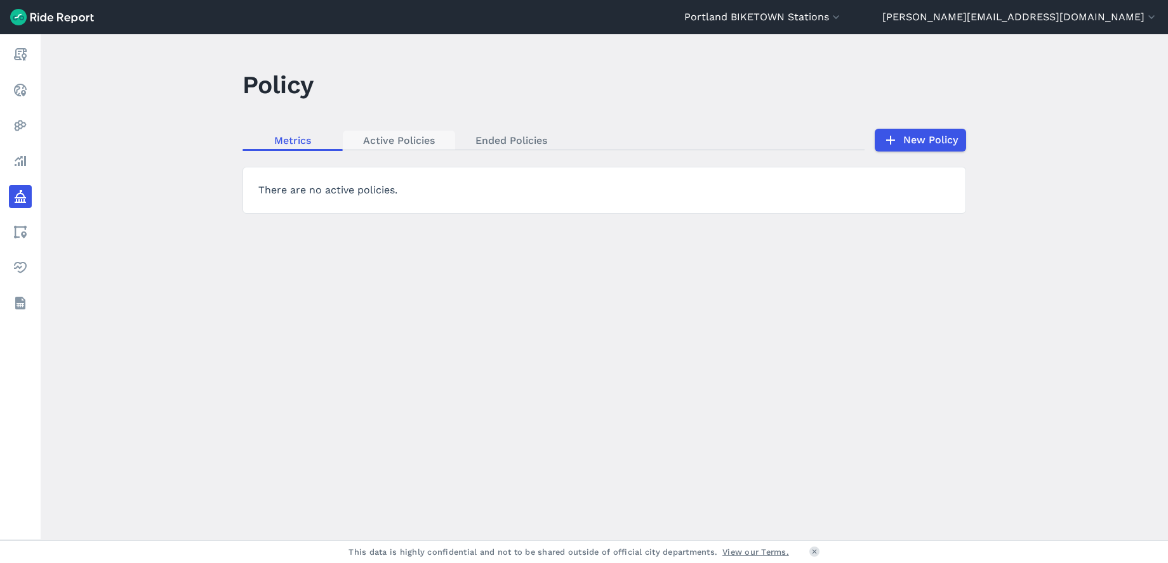
click at [408, 141] on link "Active Policies" at bounding box center [399, 140] width 112 height 19
click at [842, 18] on button "Portland BIKETOWN Stations" at bounding box center [763, 17] width 158 height 15
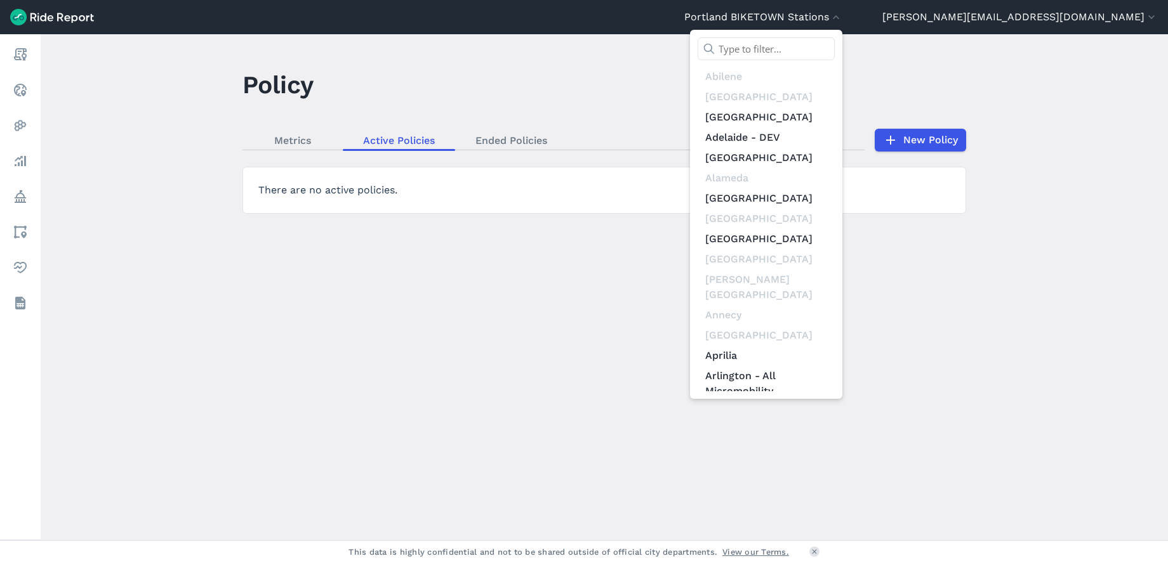
click at [834, 50] on input "text" at bounding box center [765, 48] width 137 height 23
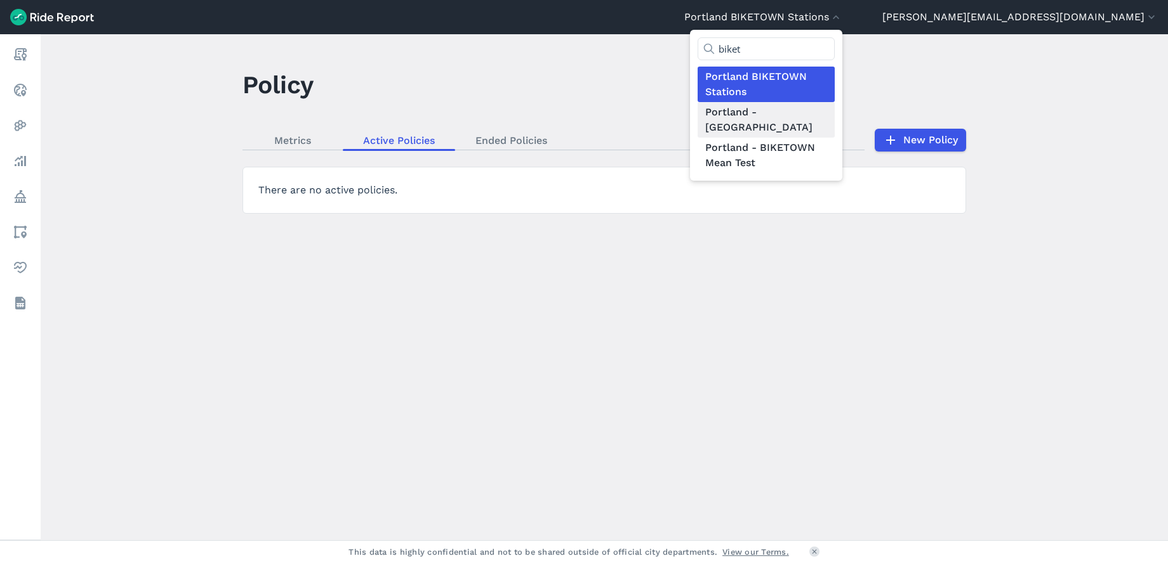
type input "biket"
click at [834, 112] on link "Portland - [GEOGRAPHIC_DATA]" at bounding box center [765, 120] width 137 height 36
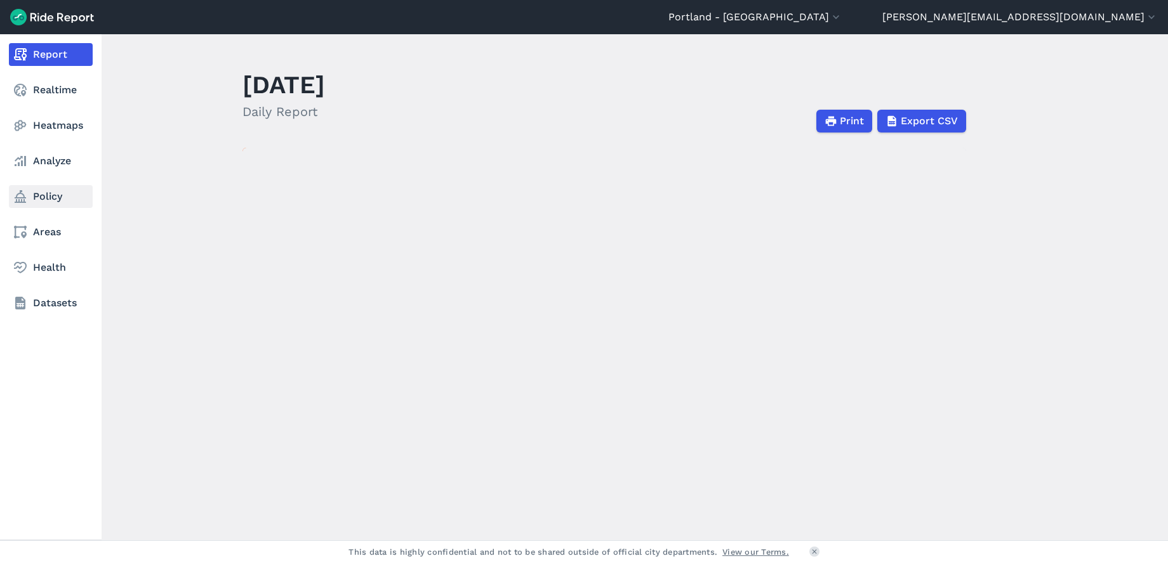
click at [43, 199] on link "Policy" at bounding box center [51, 196] width 84 height 23
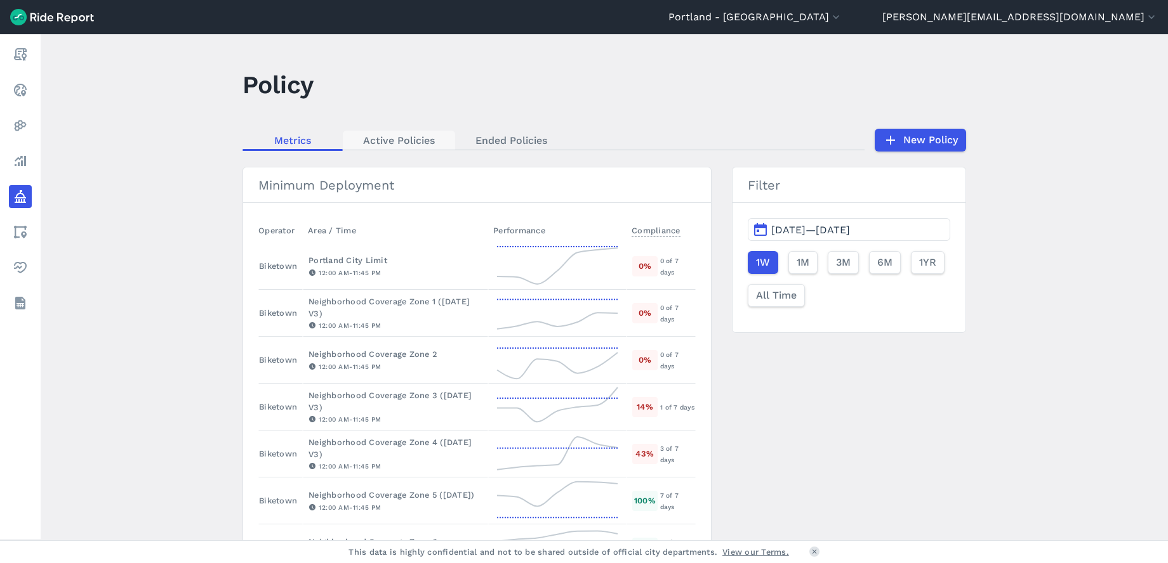
click at [396, 137] on link "Active Policies" at bounding box center [399, 140] width 112 height 19
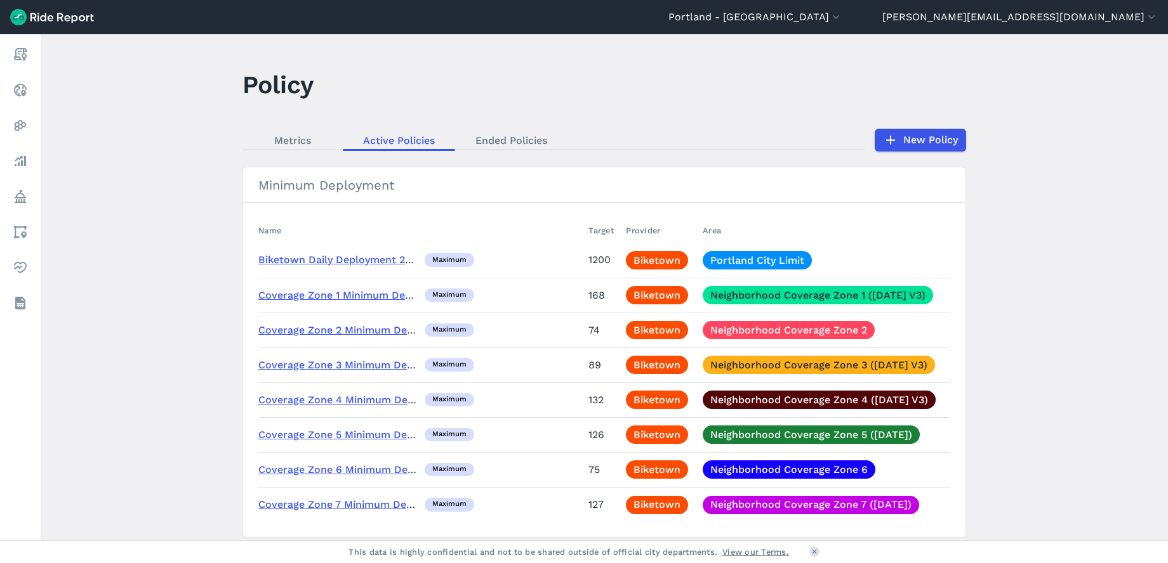
click at [351, 301] on link "Coverage Zone 1 Minimum Deployment 20230601" at bounding box center [379, 295] width 243 height 12
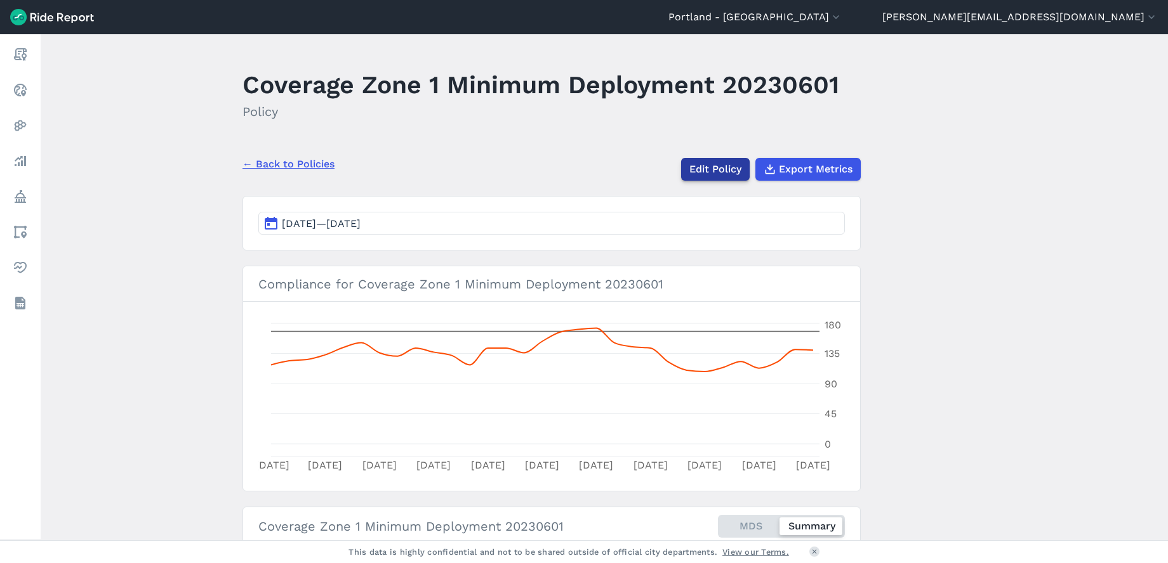
click at [708, 171] on link "Edit Policy" at bounding box center [715, 169] width 69 height 23
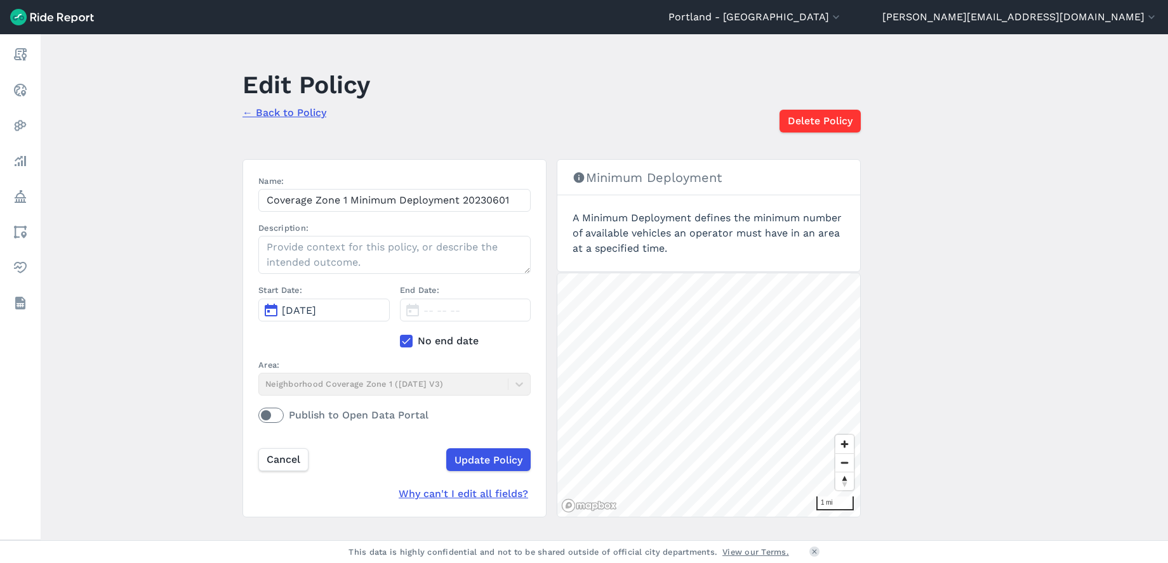
click at [404, 340] on icon at bounding box center [405, 341] width 11 height 13
click at [400, 340] on input "No end date" at bounding box center [400, 338] width 0 height 8
click at [414, 308] on button "[DATE]" at bounding box center [465, 310] width 131 height 23
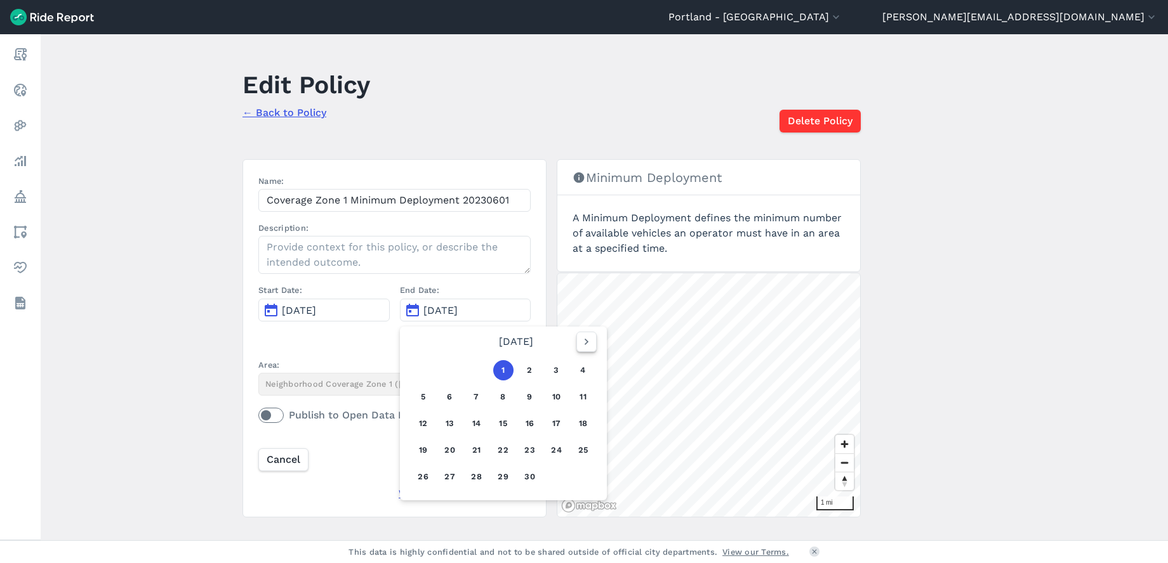
click at [582, 342] on icon "button" at bounding box center [586, 342] width 13 height 13
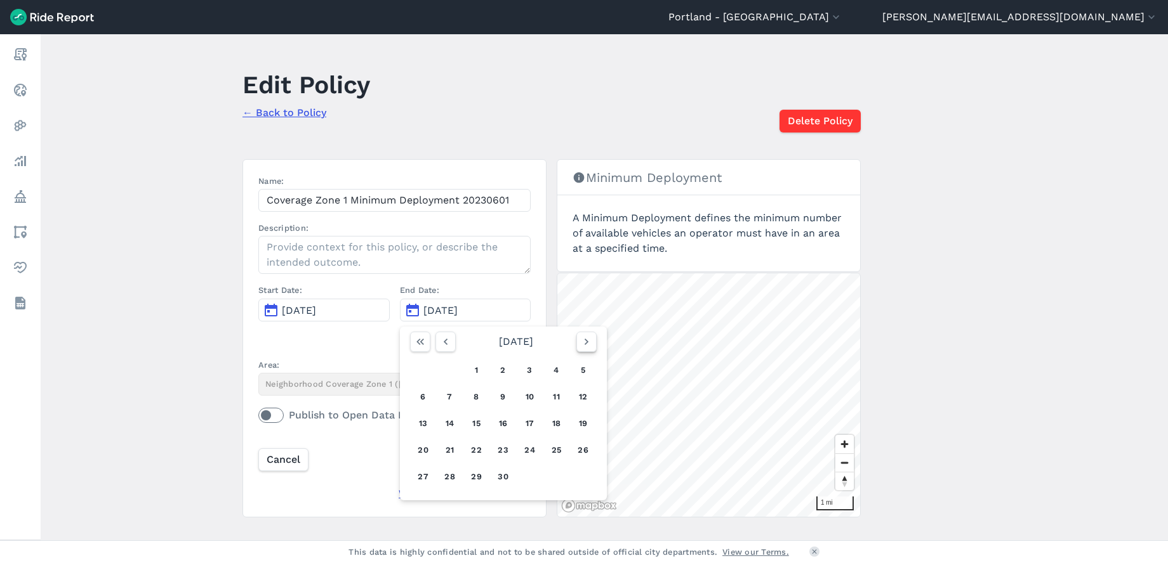
click at [582, 342] on icon "button" at bounding box center [586, 342] width 13 height 13
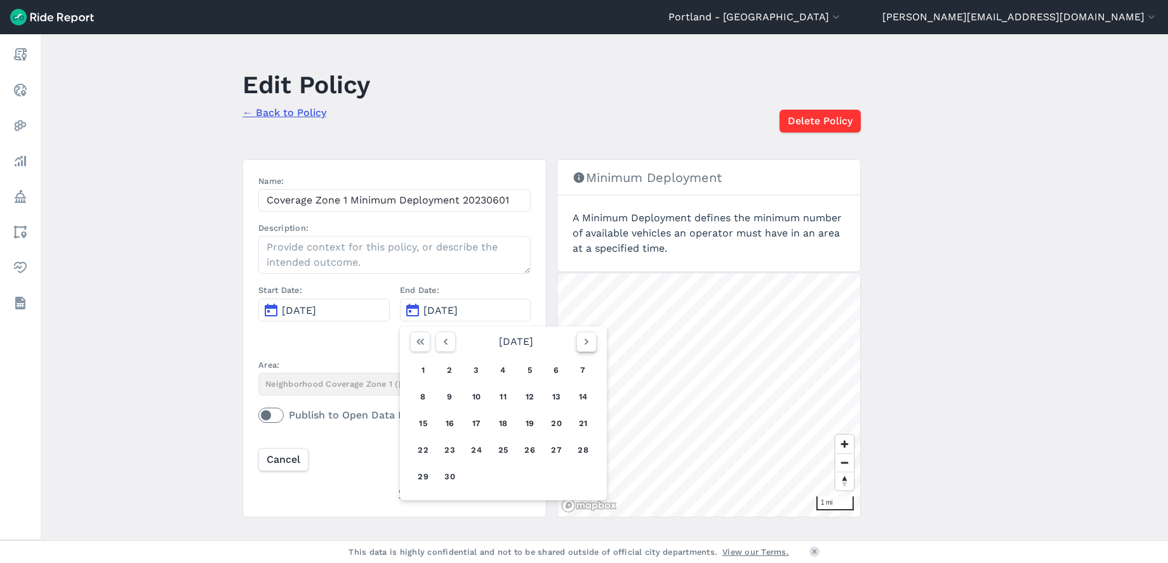
click at [582, 342] on icon "button" at bounding box center [586, 342] width 13 height 13
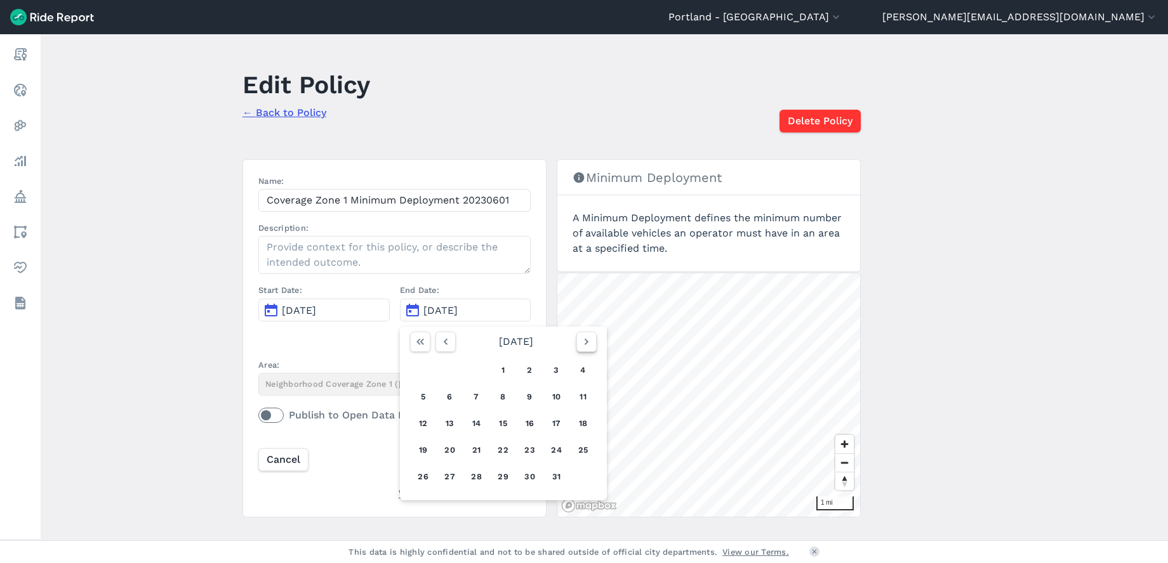
click at [582, 342] on icon "button" at bounding box center [586, 342] width 13 height 13
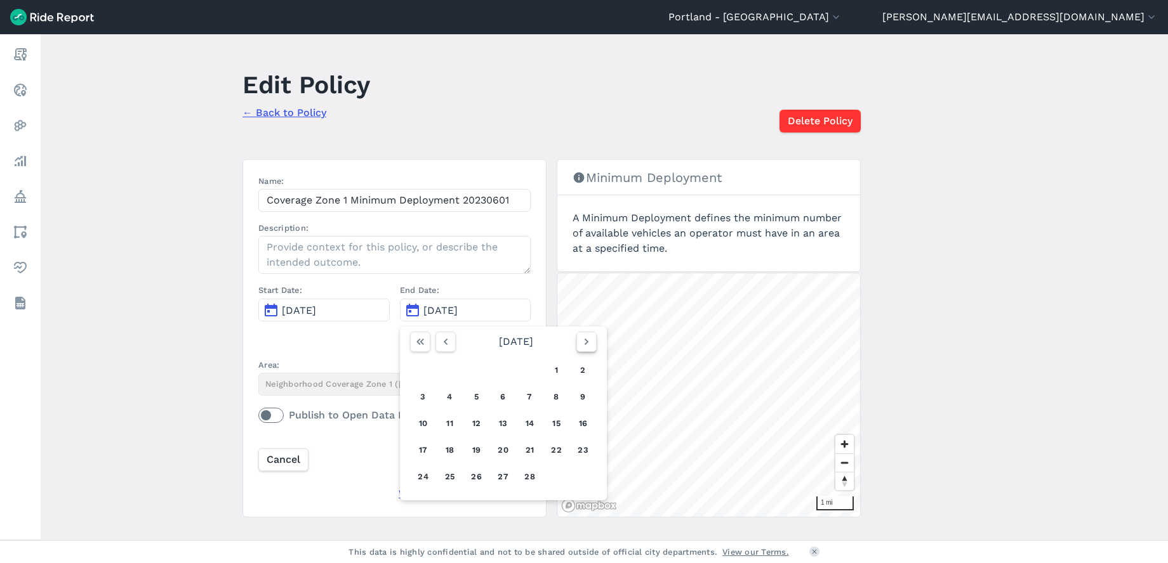
click at [582, 342] on icon "button" at bounding box center [586, 342] width 13 height 13
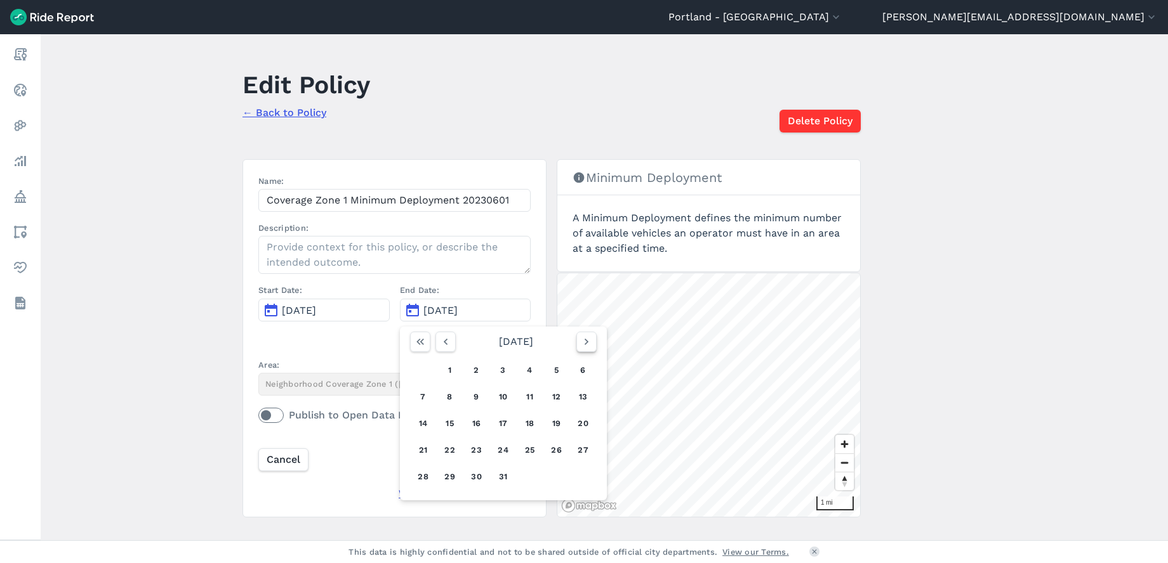
click at [582, 342] on icon "button" at bounding box center [586, 342] width 13 height 13
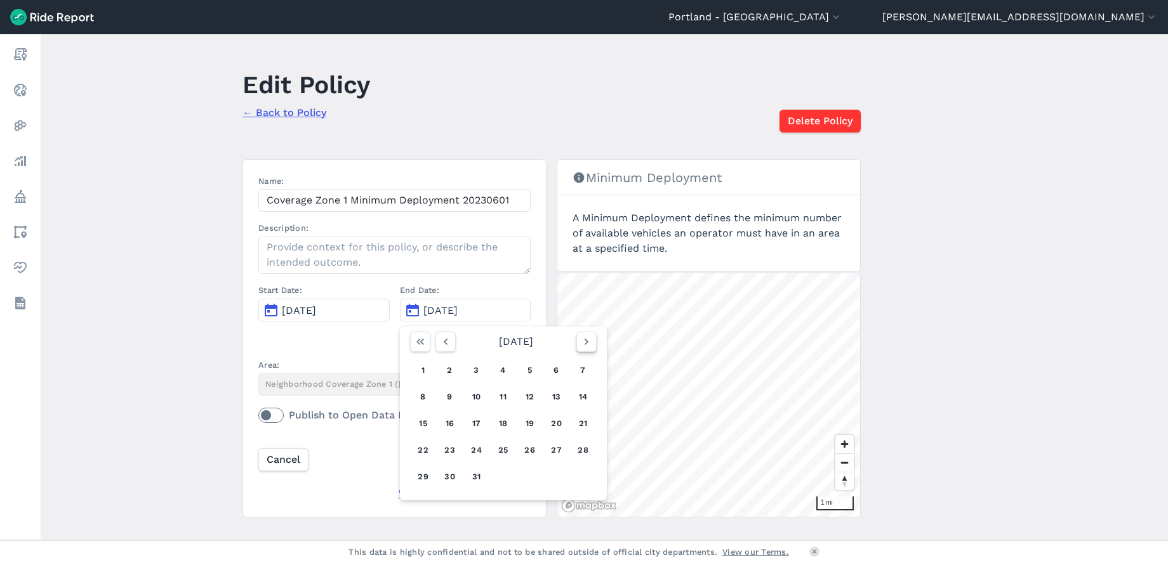
click at [586, 341] on icon "button" at bounding box center [586, 342] width 13 height 13
click at [441, 344] on icon "button" at bounding box center [445, 342] width 13 height 13
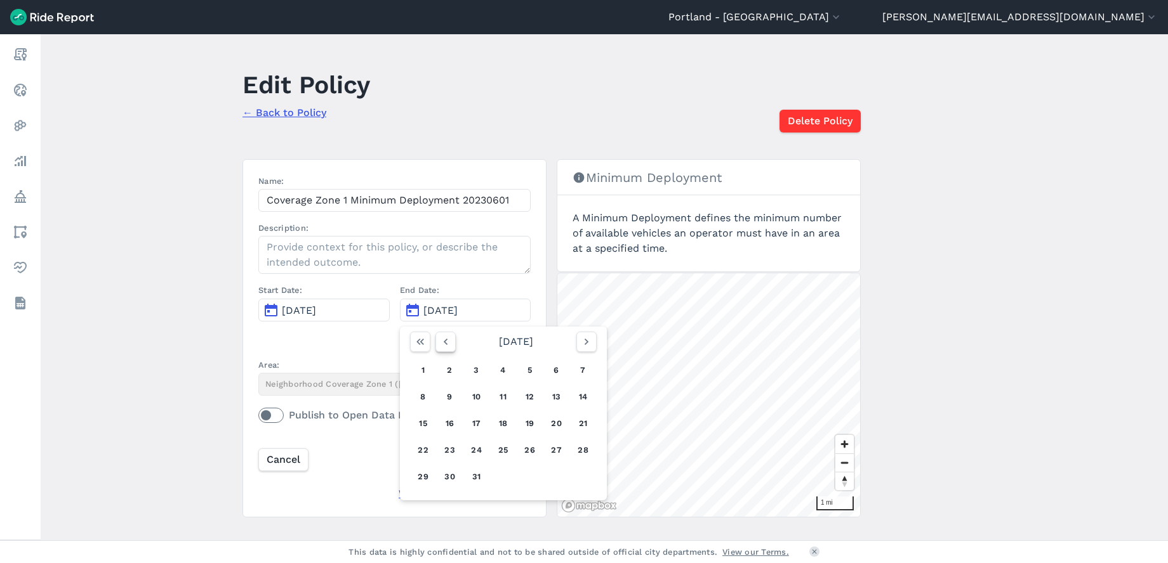
click at [441, 344] on icon "button" at bounding box center [445, 342] width 13 height 13
click at [364, 339] on div "Start Date: [DATE]" at bounding box center [323, 316] width 131 height 64
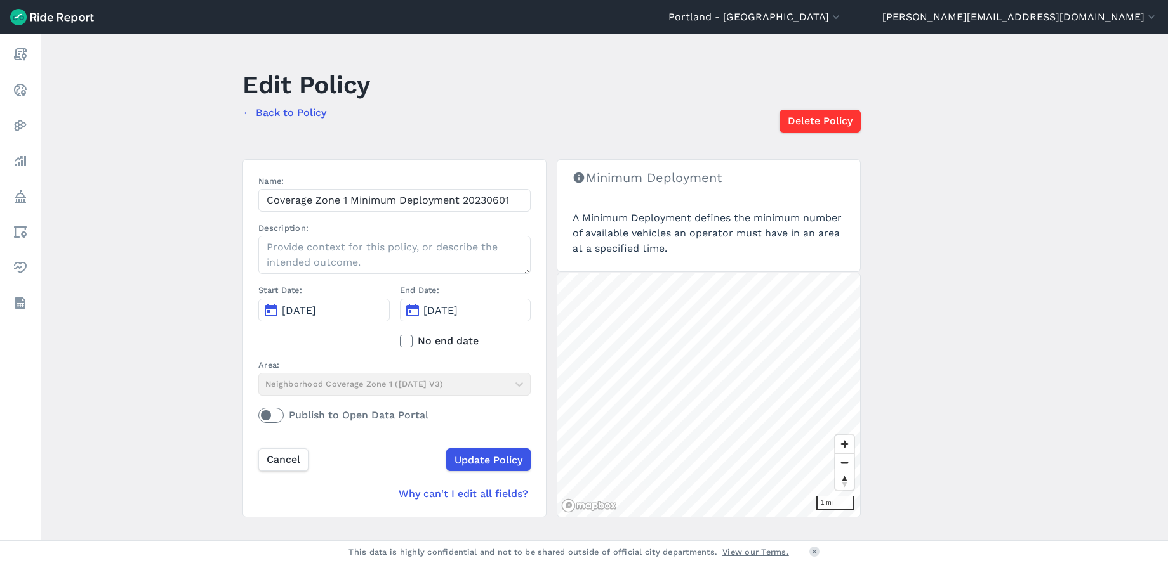
click at [267, 110] on link "← Back to Policy" at bounding box center [284, 113] width 84 height 12
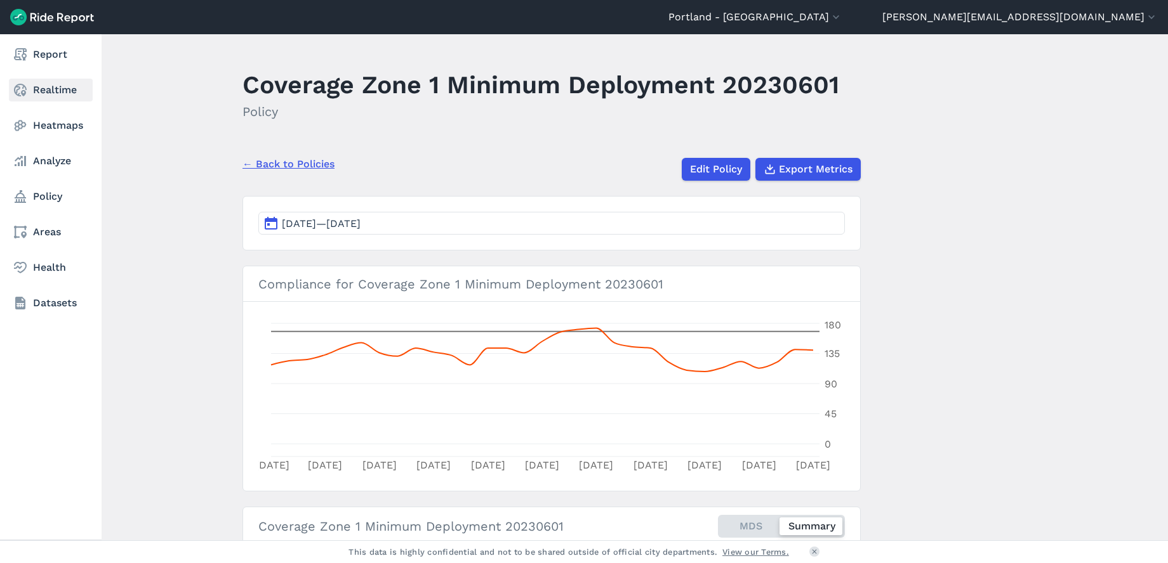
click at [22, 89] on icon at bounding box center [20, 89] width 15 height 15
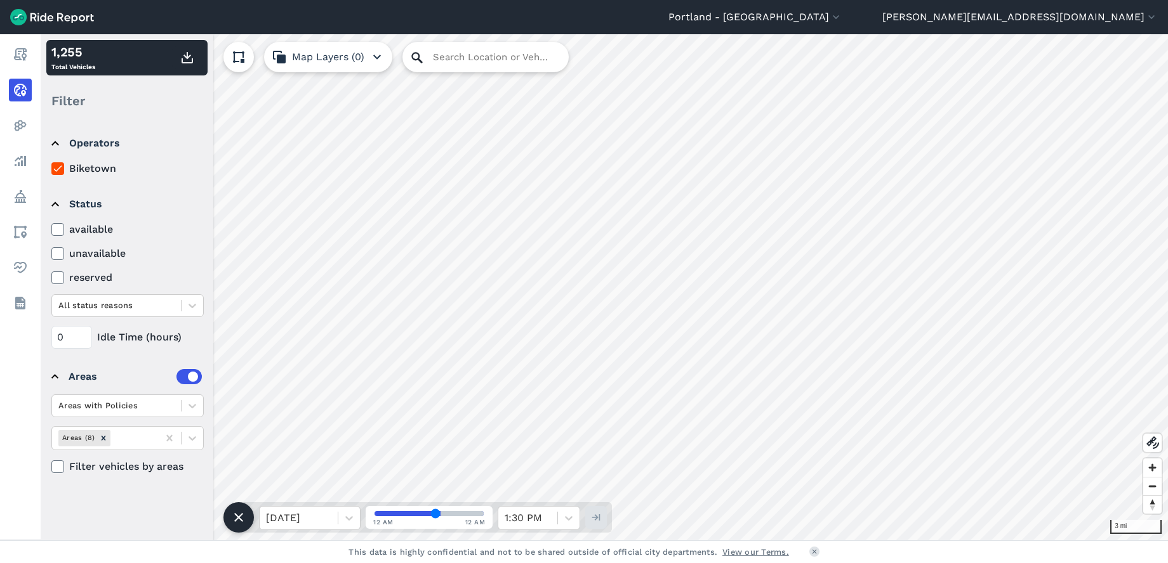
click at [419, 58] on icon at bounding box center [416, 57] width 15 height 15
click at [442, 59] on input "Search Location or Vehicles" at bounding box center [485, 57] width 166 height 30
click at [842, 15] on button "Portland - [GEOGRAPHIC_DATA]" at bounding box center [755, 17] width 174 height 15
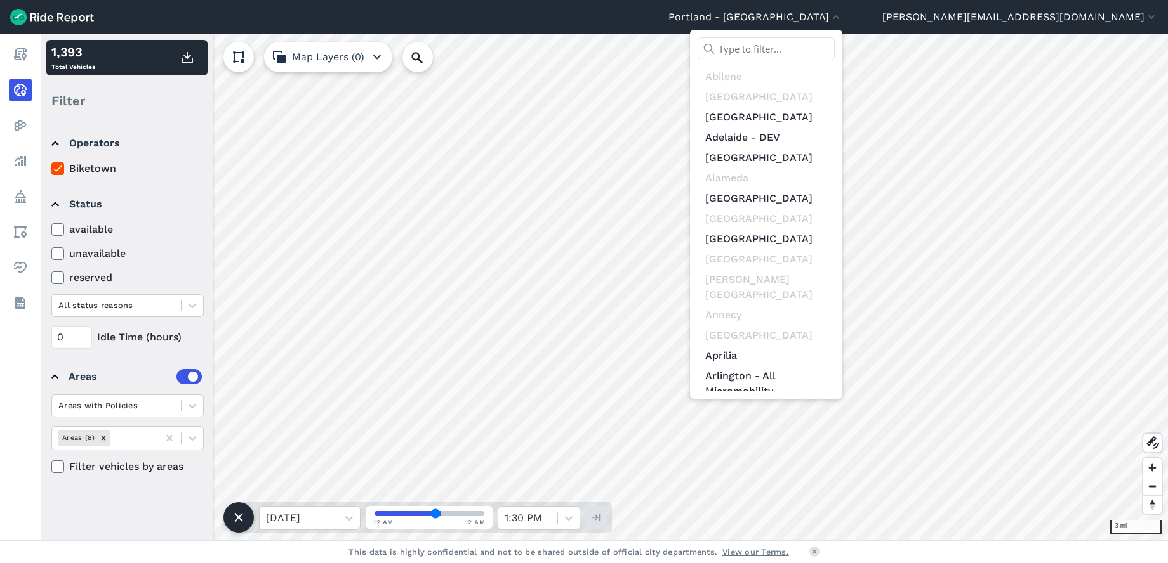
click at [834, 43] on input "text" at bounding box center [765, 48] width 137 height 23
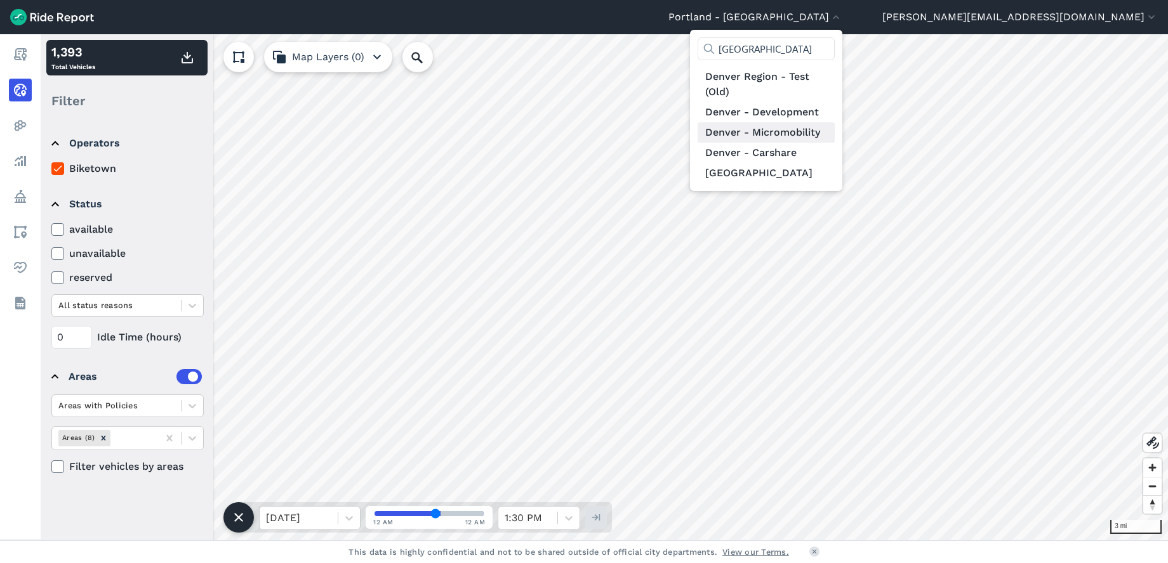
type input "[GEOGRAPHIC_DATA]"
click at [834, 130] on link "Denver - Micromobility" at bounding box center [765, 132] width 137 height 20
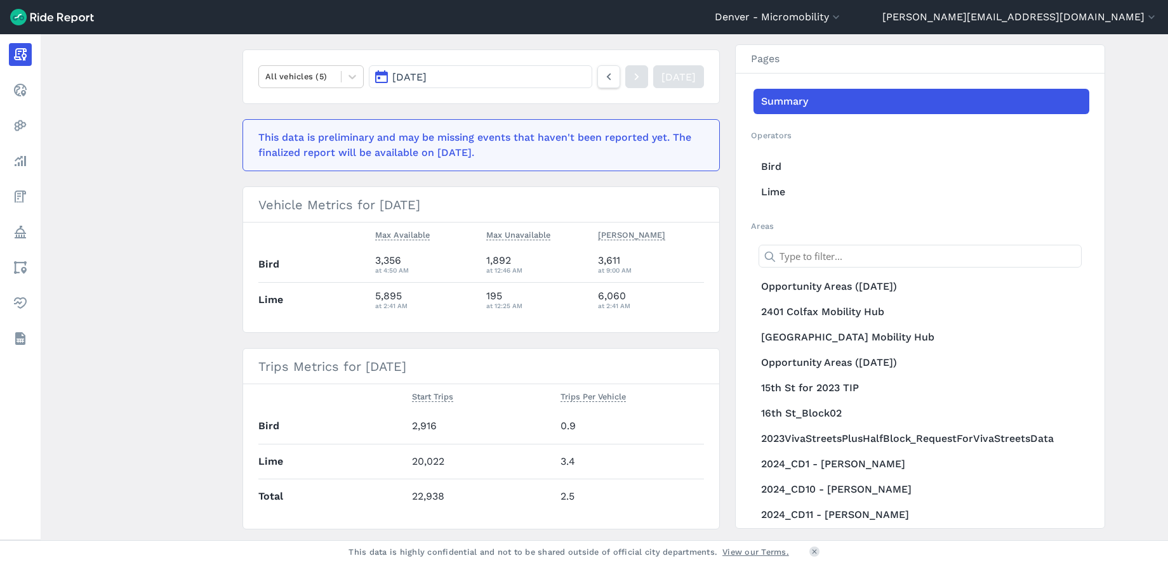
scroll to position [198, 0]
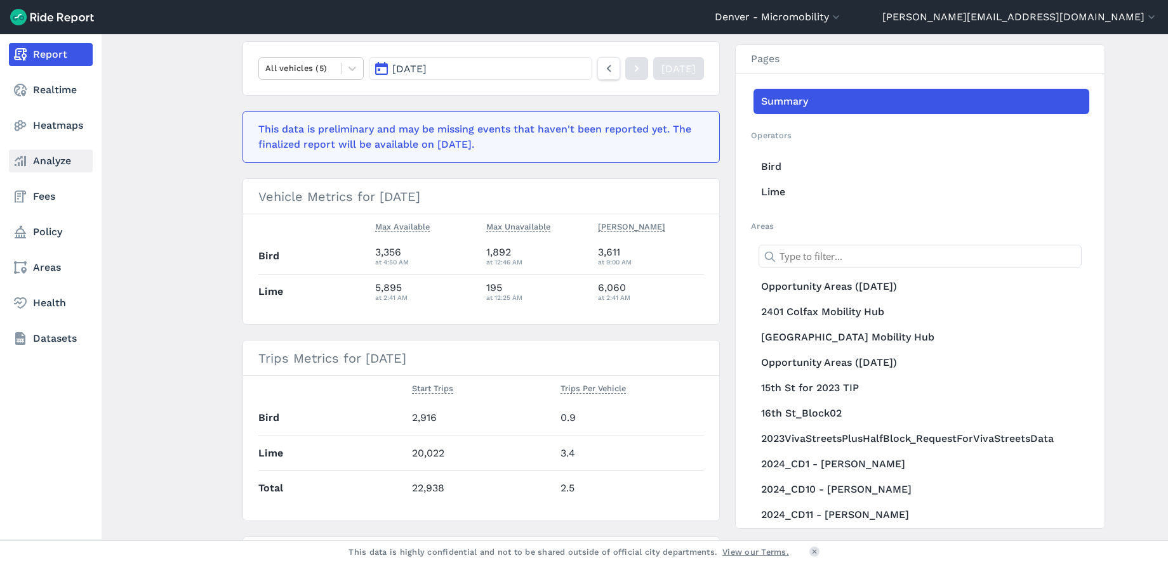
click at [41, 161] on link "Analyze" at bounding box center [51, 161] width 84 height 23
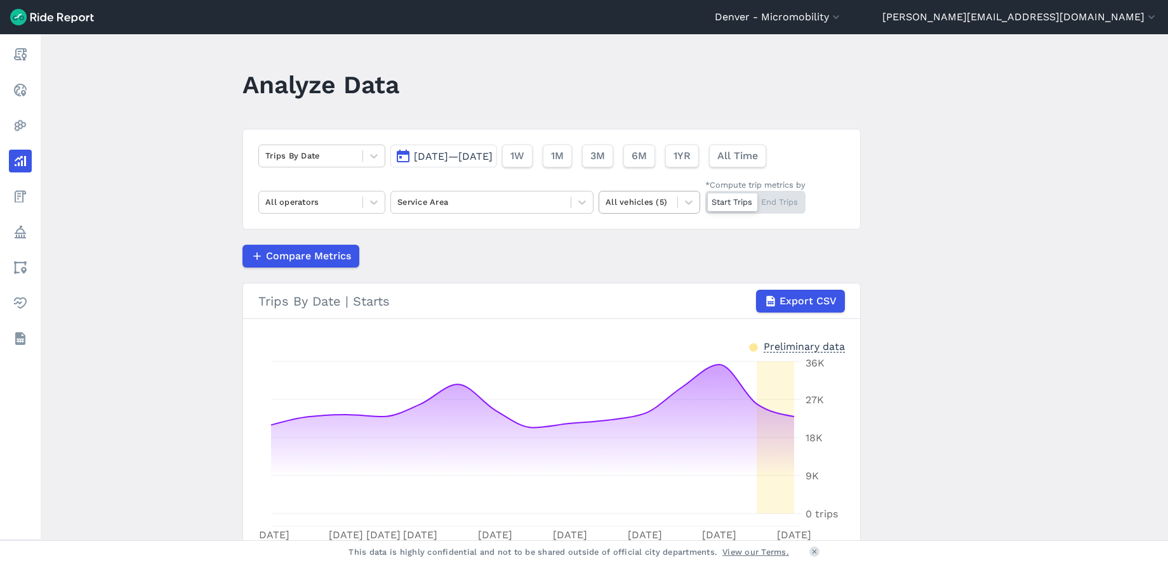
click at [621, 201] on div at bounding box center [637, 202] width 65 height 15
click at [325, 253] on span "Compare Metrics" at bounding box center [307, 256] width 85 height 15
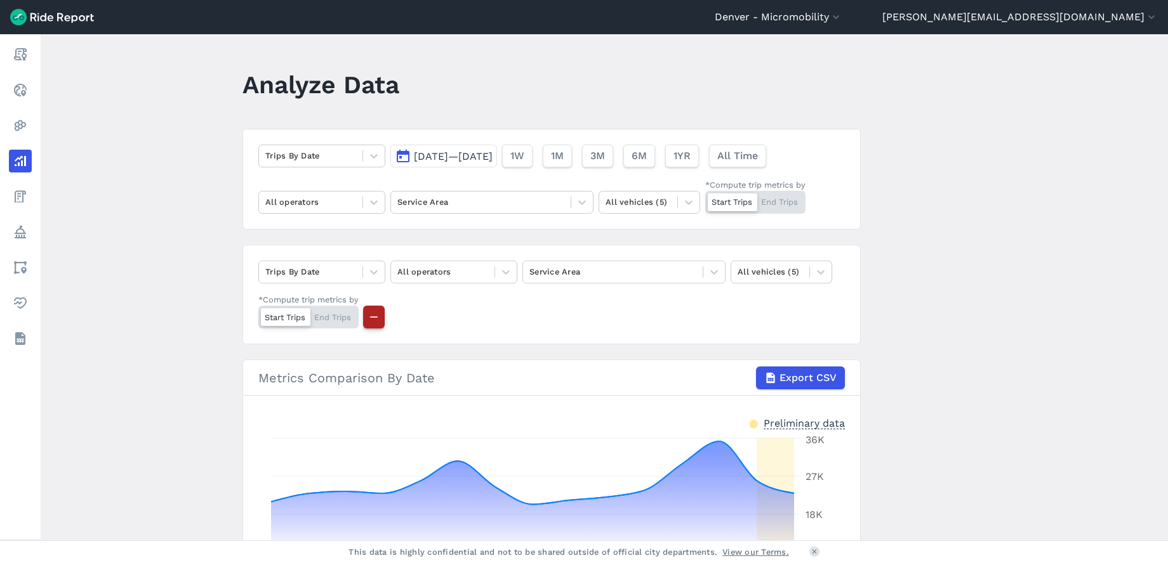
click at [374, 314] on icon "button" at bounding box center [373, 317] width 13 height 13
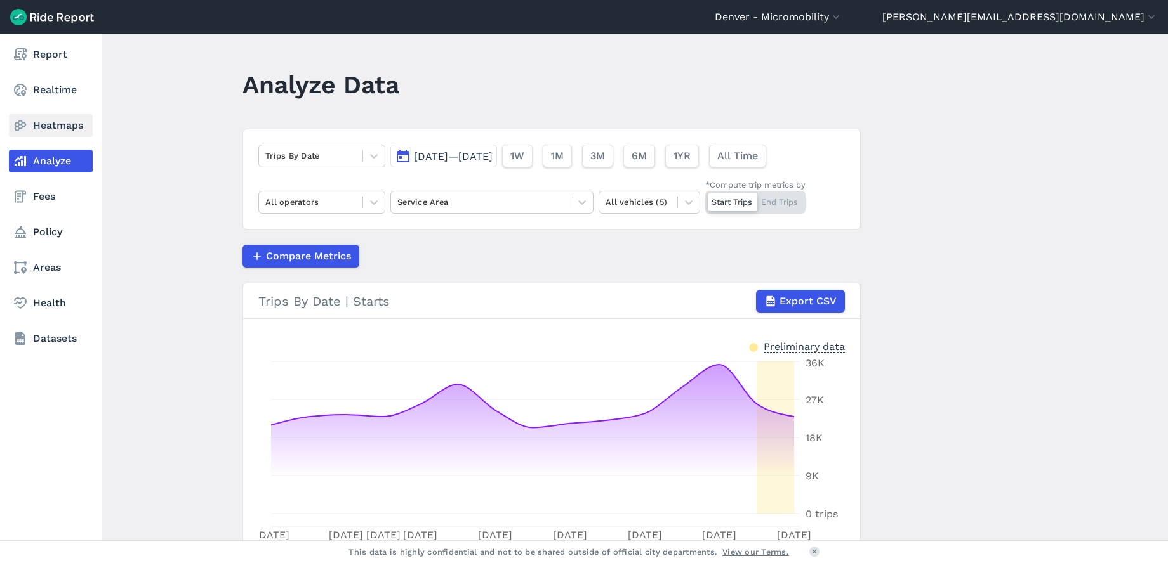
click at [43, 124] on link "Heatmaps" at bounding box center [51, 125] width 84 height 23
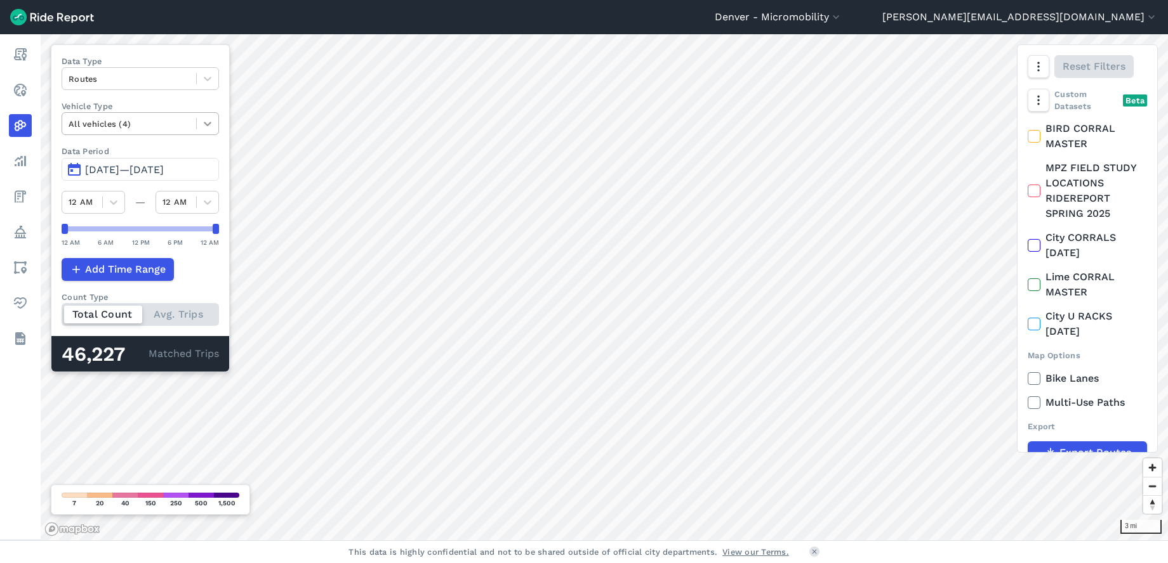
click at [206, 125] on icon at bounding box center [207, 123] width 13 height 13
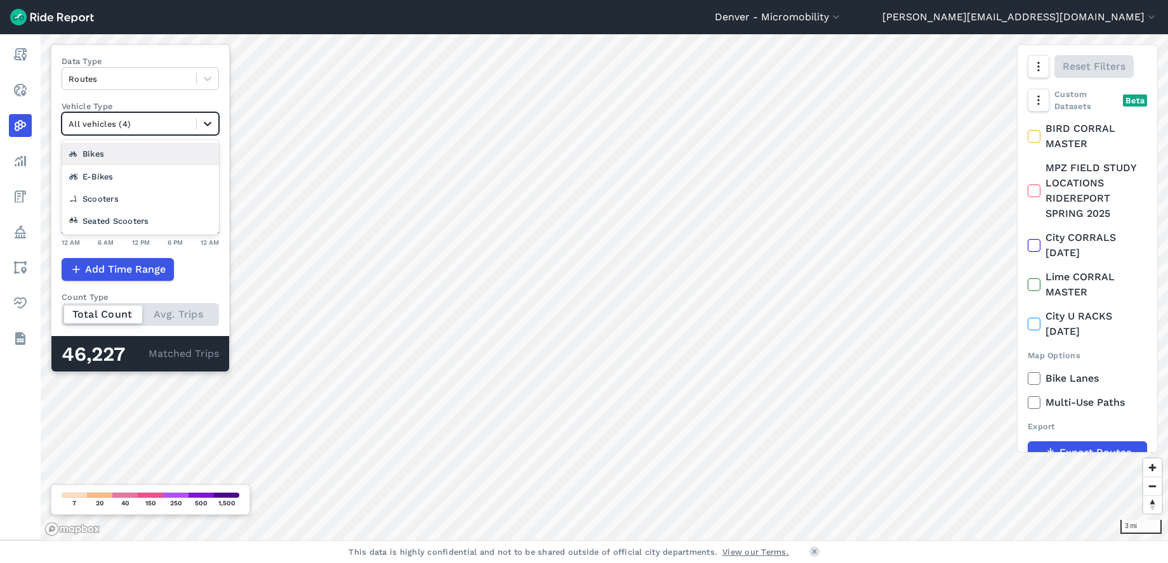
click at [206, 125] on icon at bounding box center [207, 123] width 13 height 13
click at [176, 126] on div at bounding box center [129, 124] width 121 height 15
click at [150, 170] on div "E-Bikes" at bounding box center [140, 177] width 157 height 22
click at [115, 121] on div at bounding box center [129, 124] width 121 height 15
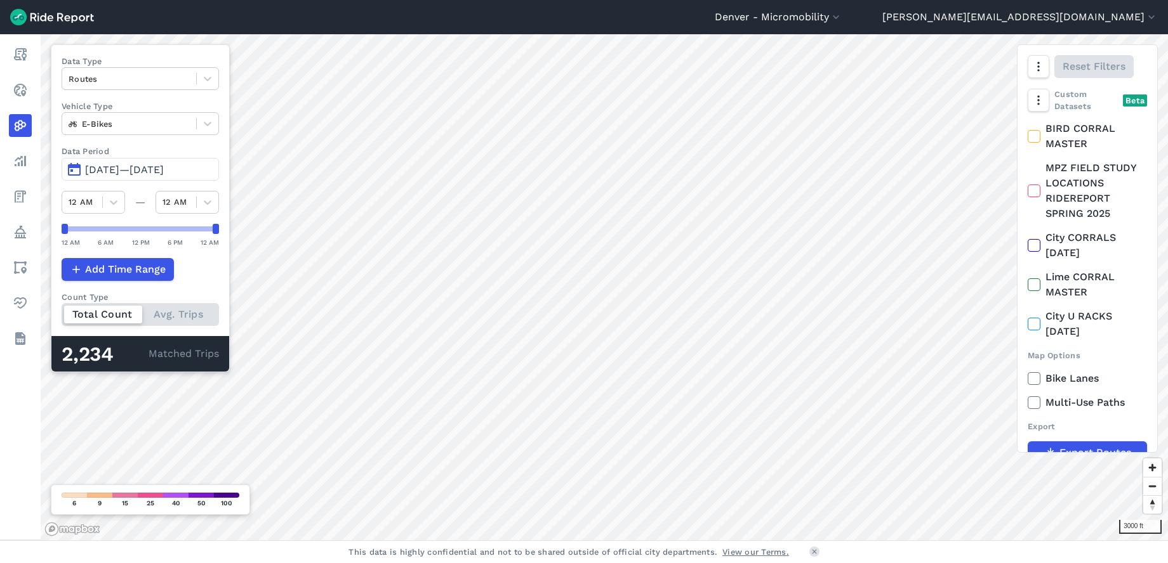
click at [155, 103] on label "Vehicle Type" at bounding box center [140, 106] width 157 height 12
click at [142, 77] on div at bounding box center [129, 79] width 121 height 15
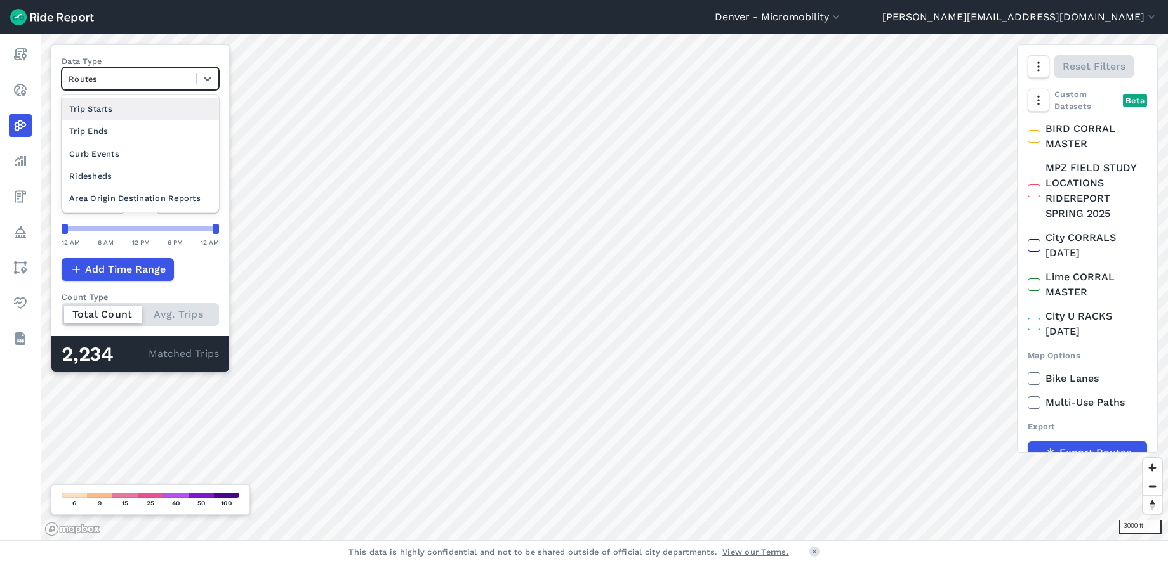
click at [135, 111] on div "Trip Starts" at bounding box center [140, 109] width 157 height 22
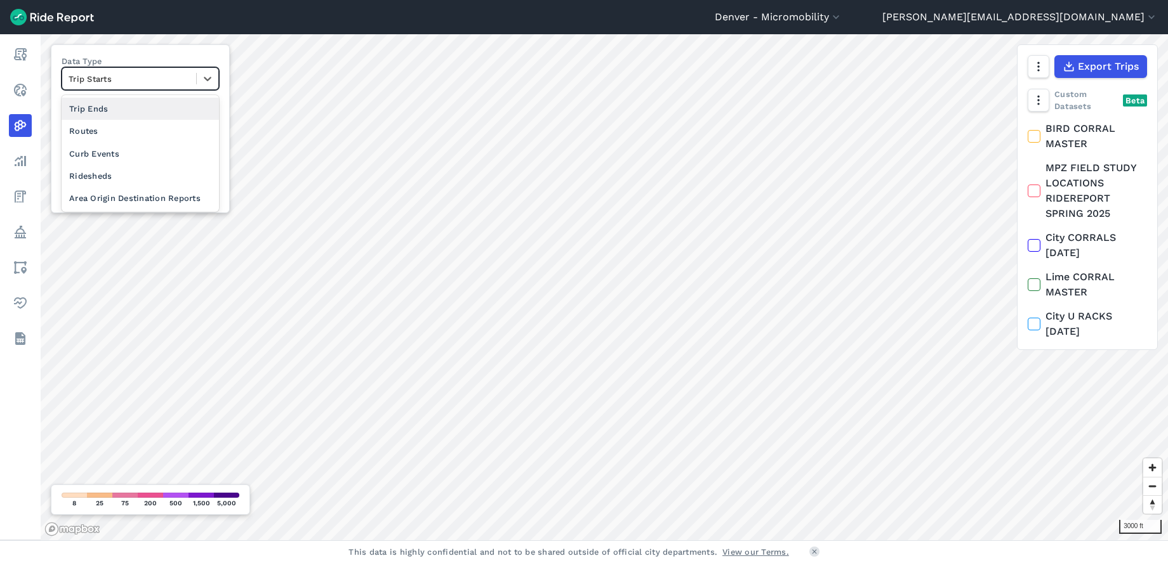
click at [142, 82] on div at bounding box center [129, 79] width 121 height 15
click at [136, 153] on div "Curb Events" at bounding box center [140, 154] width 157 height 22
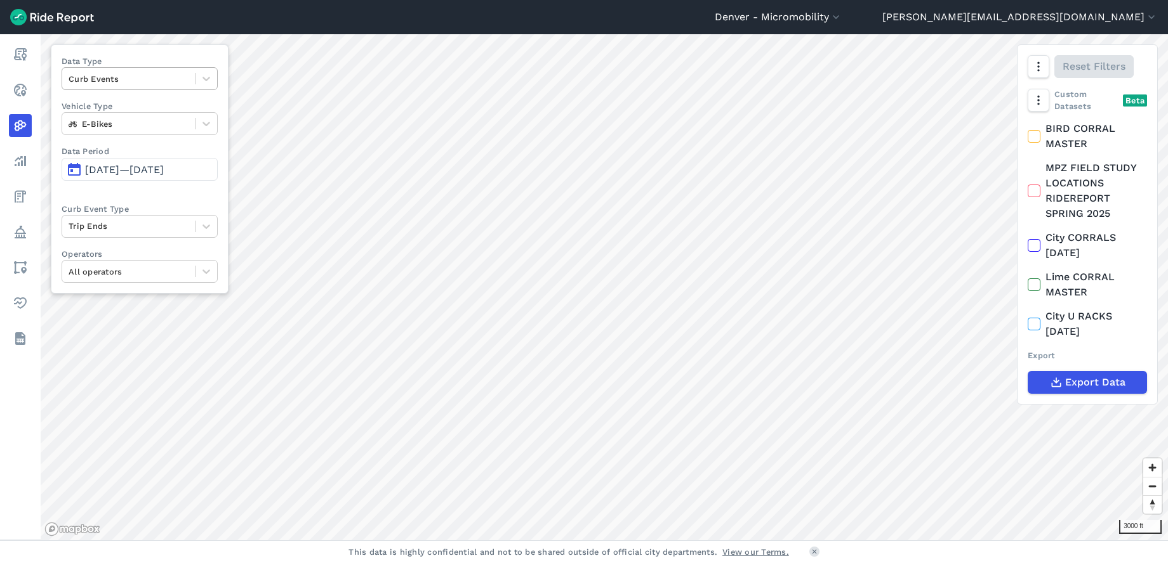
click at [160, 79] on div at bounding box center [129, 79] width 120 height 15
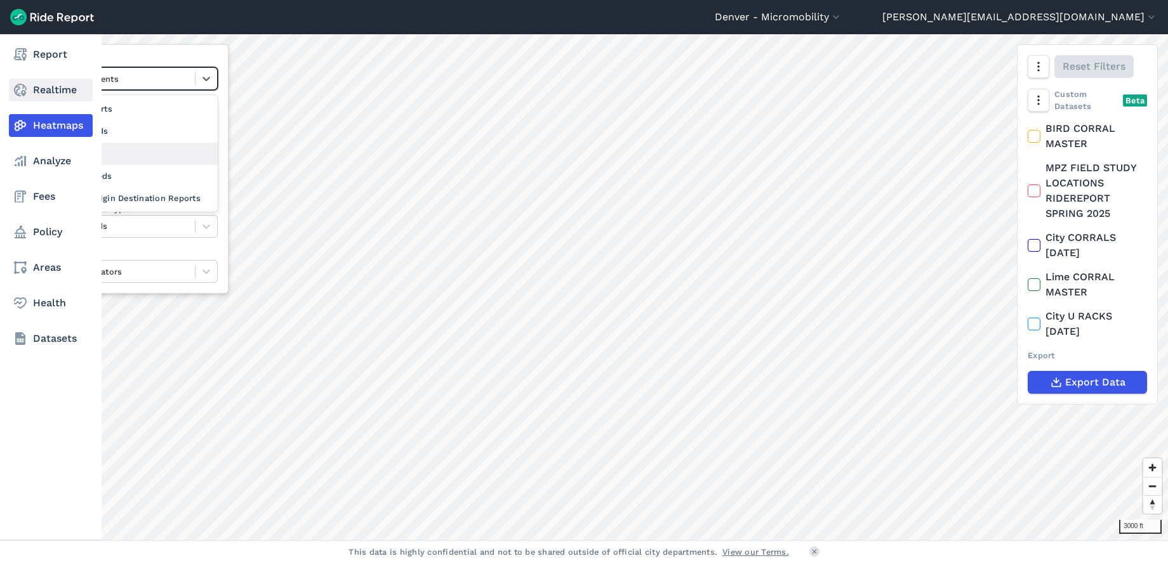
click at [49, 88] on link "Realtime" at bounding box center [51, 90] width 84 height 23
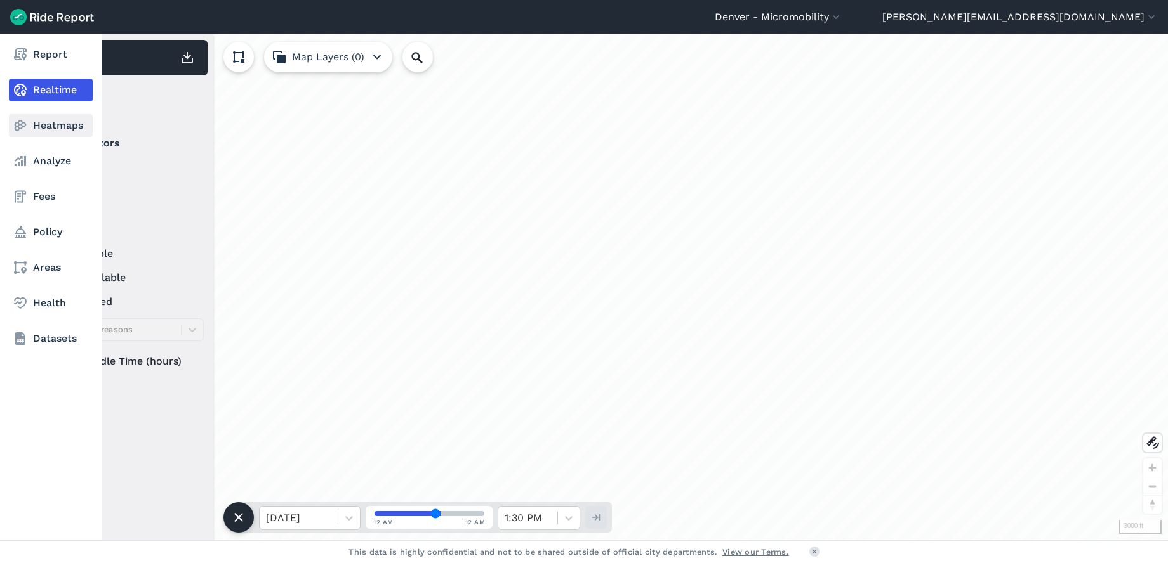
click at [46, 125] on link "Heatmaps" at bounding box center [51, 125] width 84 height 23
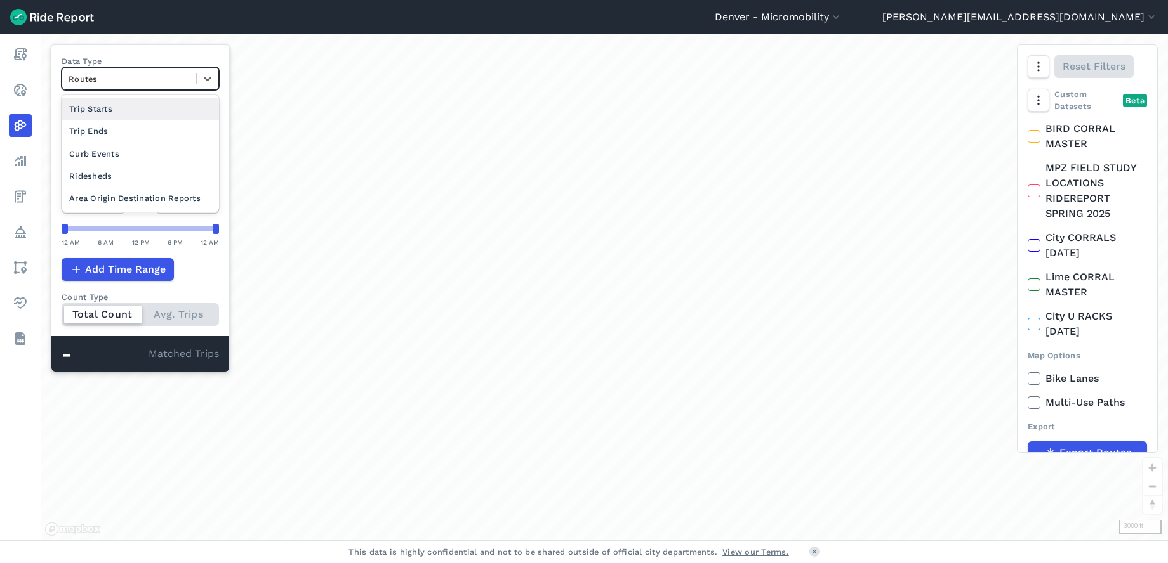
click at [165, 80] on div at bounding box center [129, 79] width 121 height 15
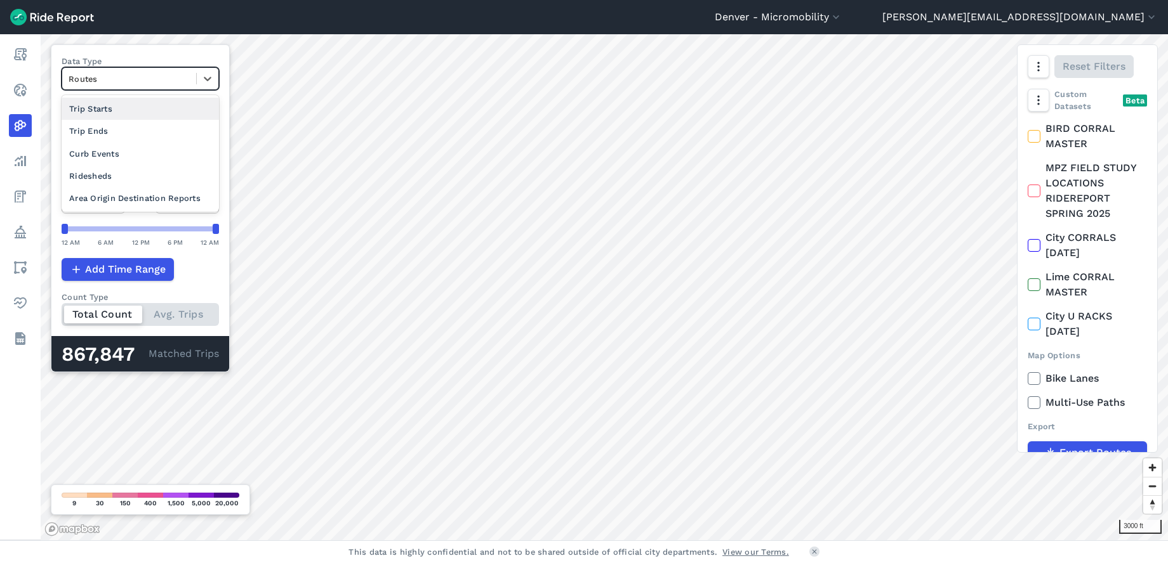
click at [102, 111] on div "Trip Starts" at bounding box center [140, 109] width 157 height 22
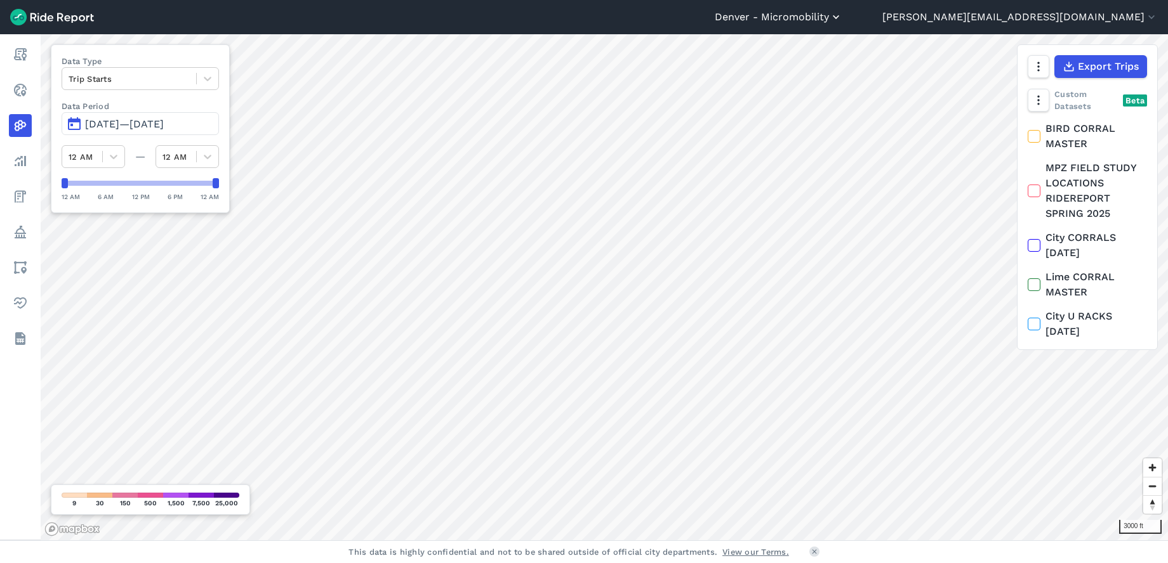
click at [842, 22] on button "Denver - Micromobility" at bounding box center [779, 17] width 128 height 15
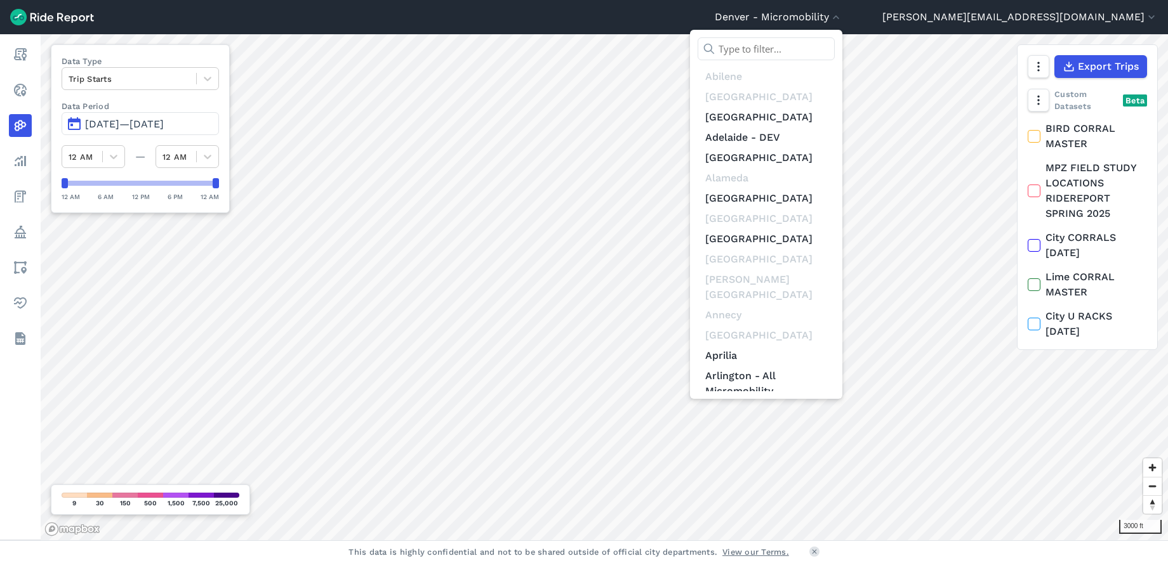
click at [834, 45] on input "text" at bounding box center [765, 48] width 137 height 23
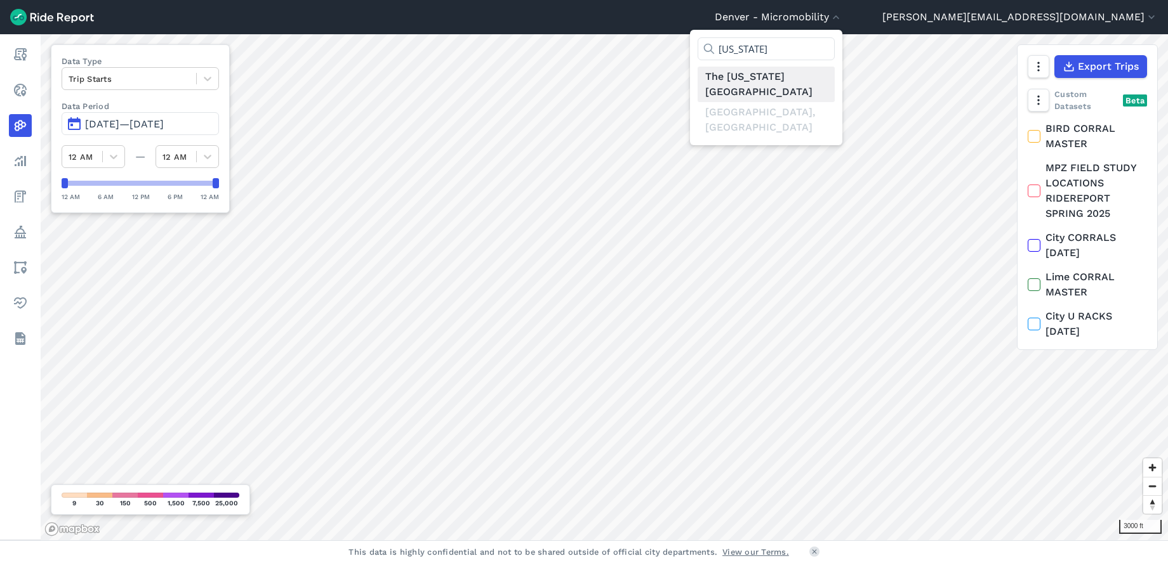
type input "[US_STATE]"
click at [834, 74] on link "The [US_STATE][GEOGRAPHIC_DATA]" at bounding box center [765, 85] width 137 height 36
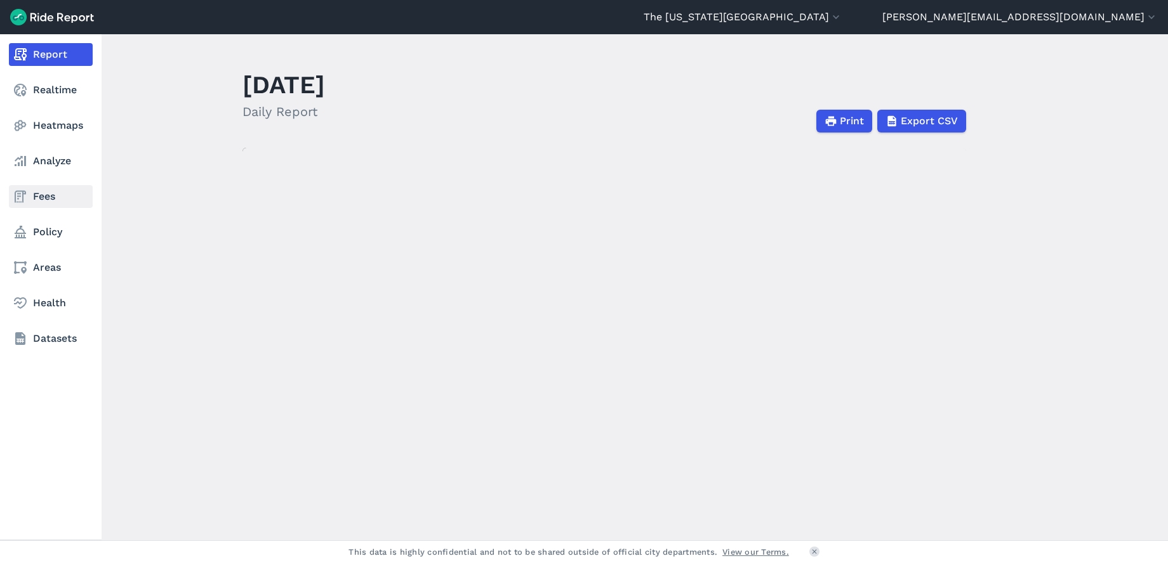
click at [51, 190] on link "Fees" at bounding box center [51, 196] width 84 height 23
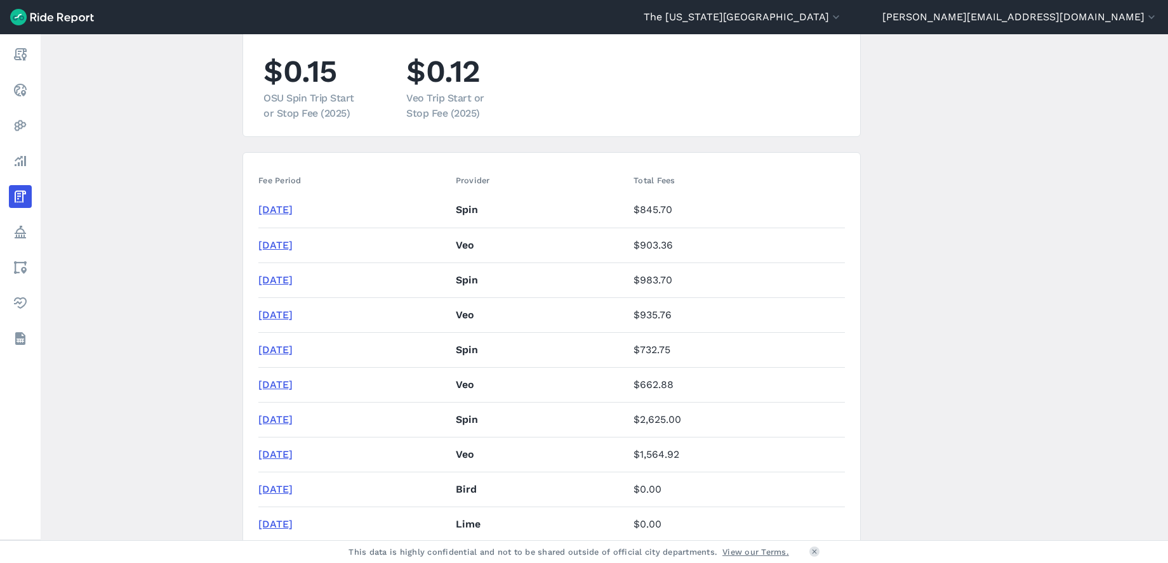
scroll to position [137, 0]
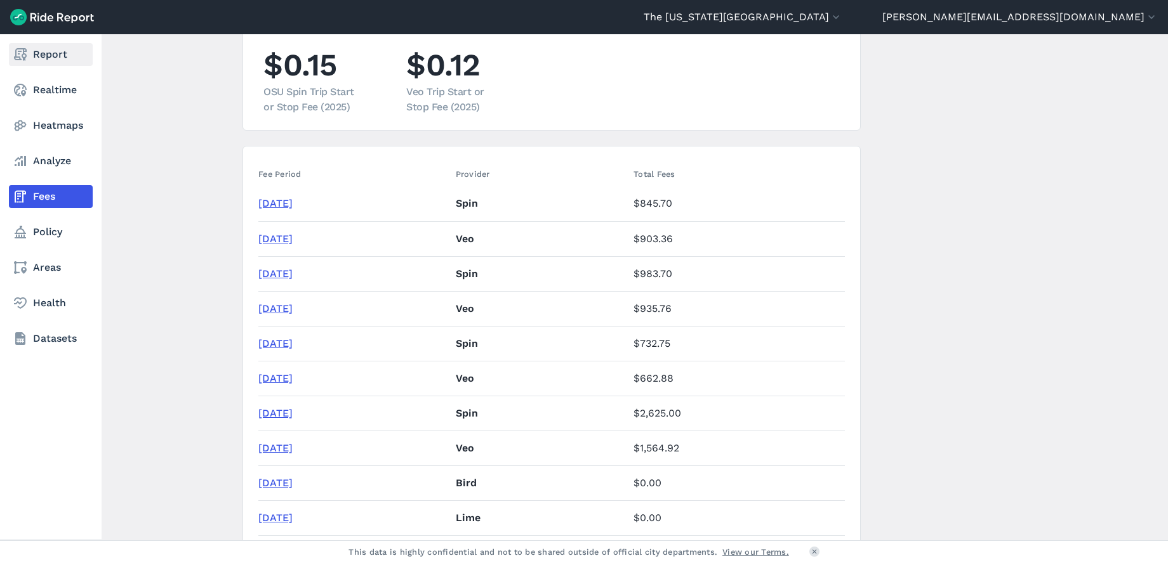
click at [42, 49] on link "Report" at bounding box center [51, 54] width 84 height 23
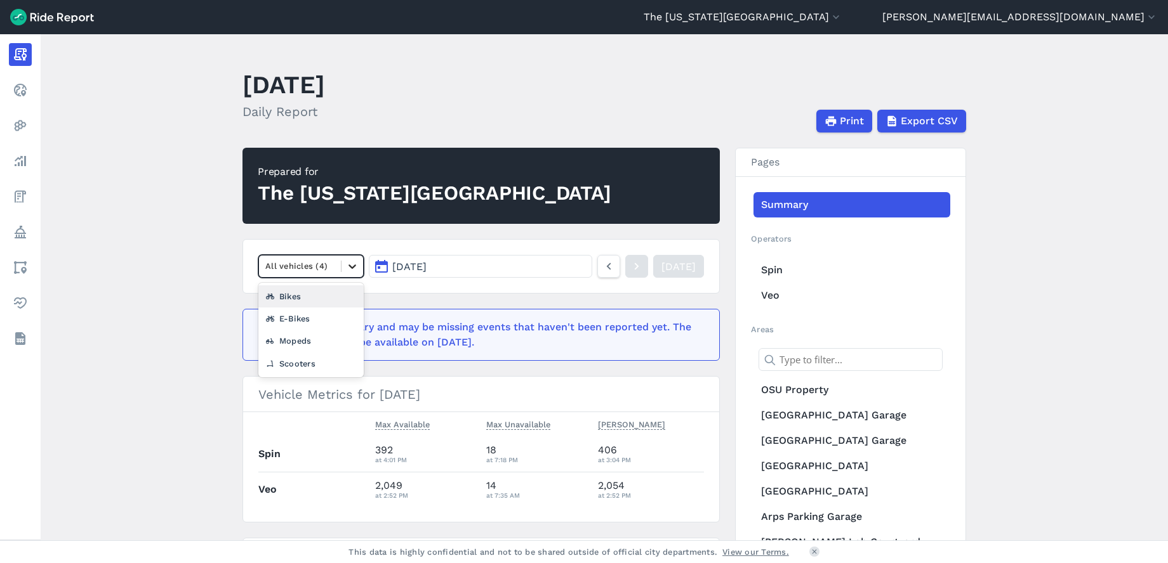
click at [351, 270] on icon at bounding box center [352, 266] width 13 height 13
click at [327, 370] on div "Scooters" at bounding box center [310, 364] width 105 height 22
click at [349, 267] on icon at bounding box center [352, 267] width 8 height 4
click at [333, 336] on div "E-Bikes" at bounding box center [310, 341] width 105 height 22
click at [348, 266] on icon at bounding box center [352, 267] width 8 height 4
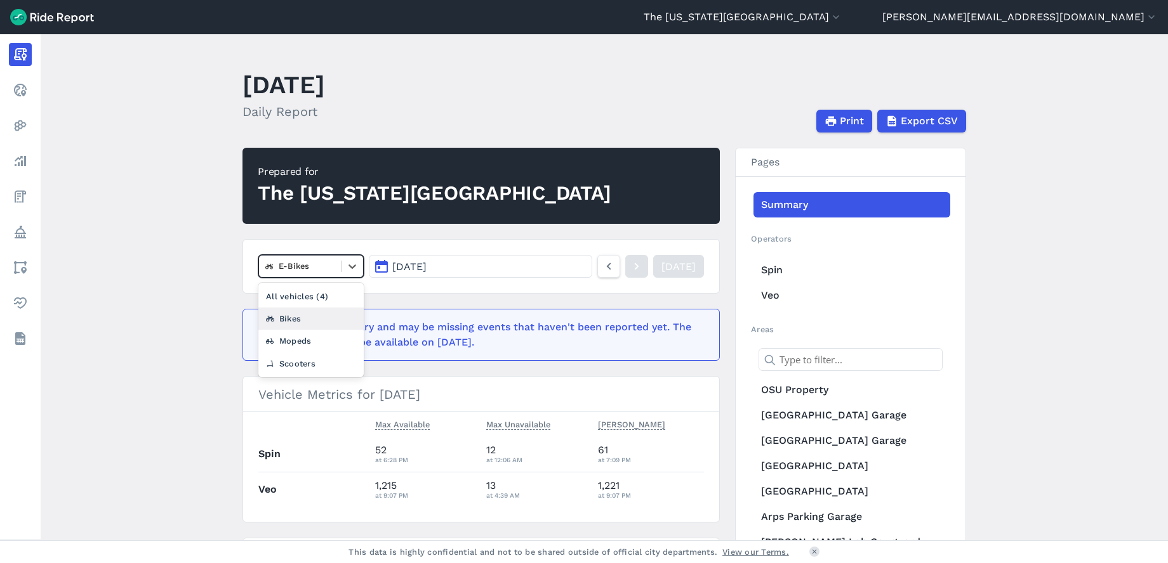
click at [324, 316] on div "Bikes" at bounding box center [310, 319] width 105 height 22
drag, startPoint x: 348, startPoint y: 267, endPoint x: 339, endPoint y: 279, distance: 15.9
click at [348, 267] on icon at bounding box center [352, 267] width 8 height 4
click at [322, 339] on div "Mopeds" at bounding box center [310, 341] width 105 height 22
click at [347, 268] on icon at bounding box center [352, 266] width 13 height 13
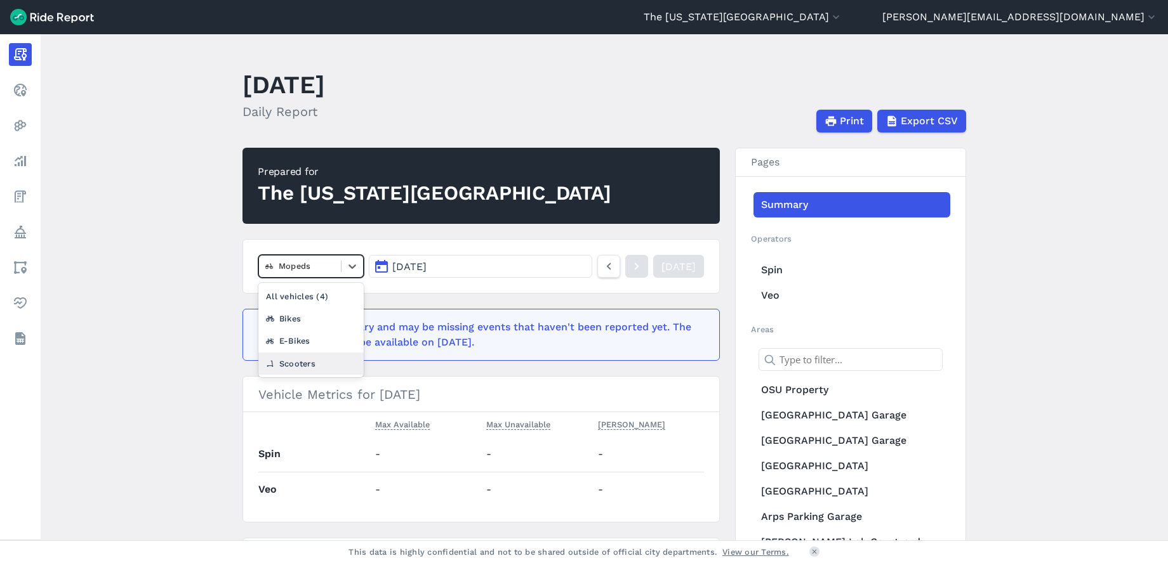
click at [331, 365] on div "Scooters" at bounding box center [310, 364] width 105 height 22
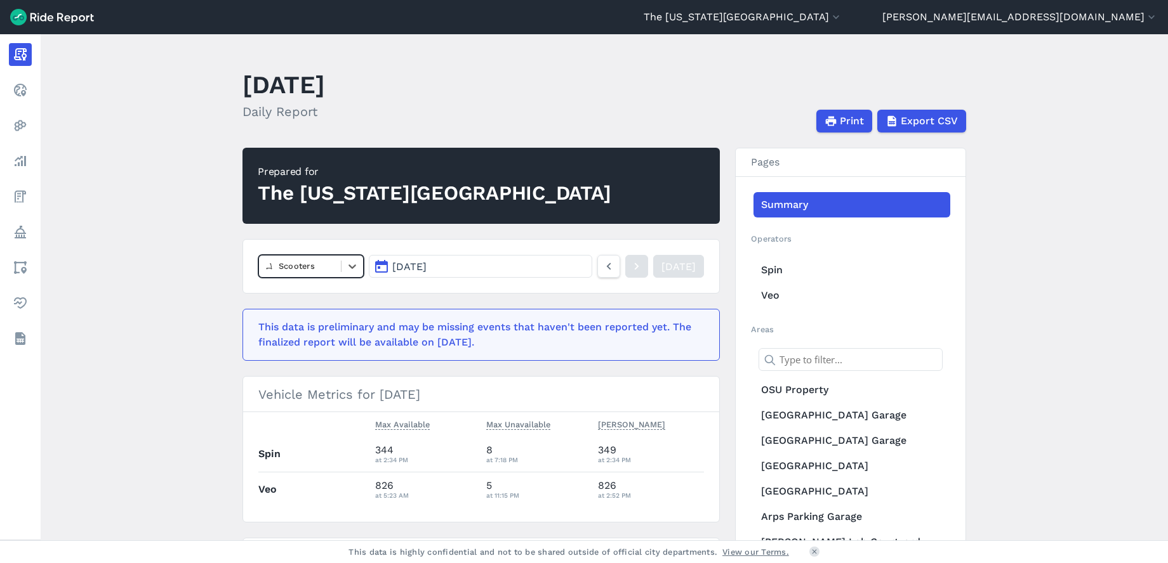
click at [326, 270] on div at bounding box center [299, 266] width 69 height 15
click at [313, 317] on div "Bikes" at bounding box center [310, 319] width 105 height 22
click at [602, 268] on icon at bounding box center [609, 266] width 14 height 15
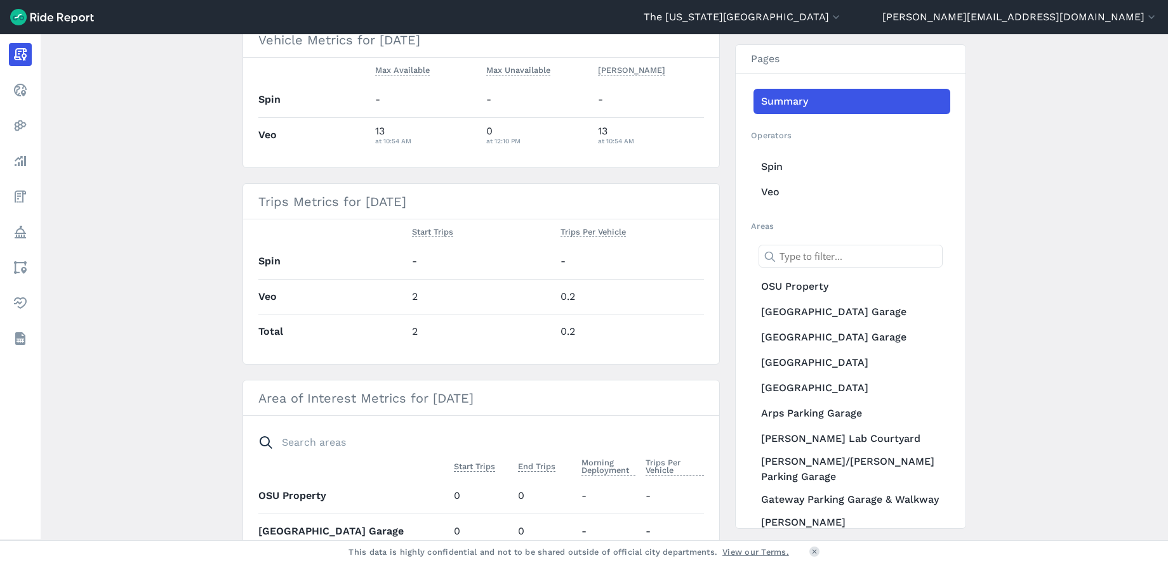
scroll to position [357, 0]
